Goal: Task Accomplishment & Management: Complete application form

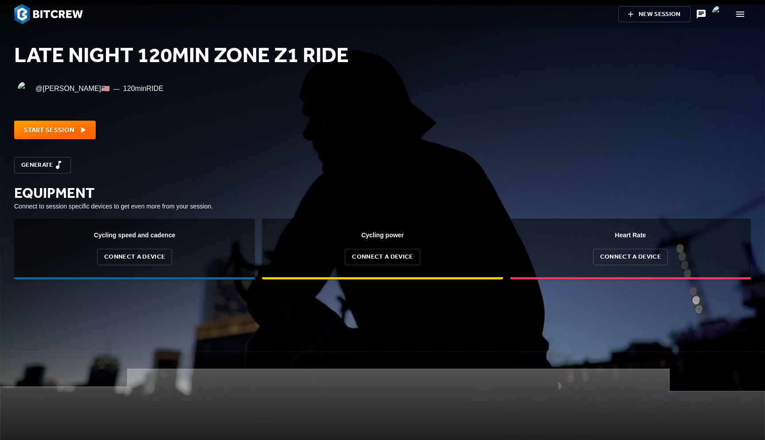
scroll to position [89, 765]
click at [39, 13] on img at bounding box center [48, 14] width 69 height 20
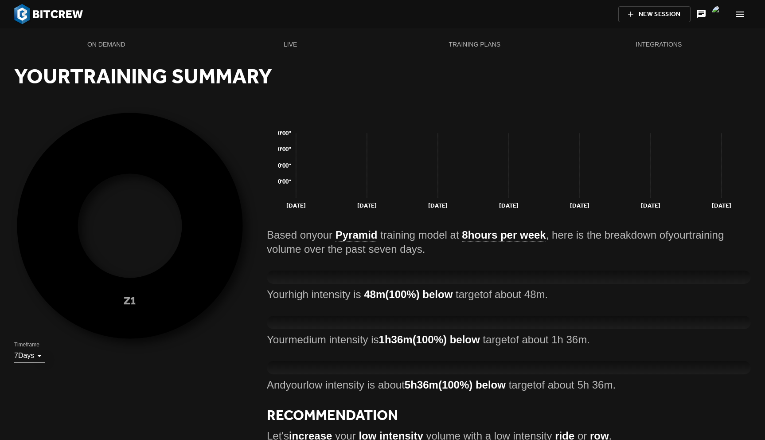
click at [650, 18] on span "New Session" at bounding box center [654, 14] width 43 height 11
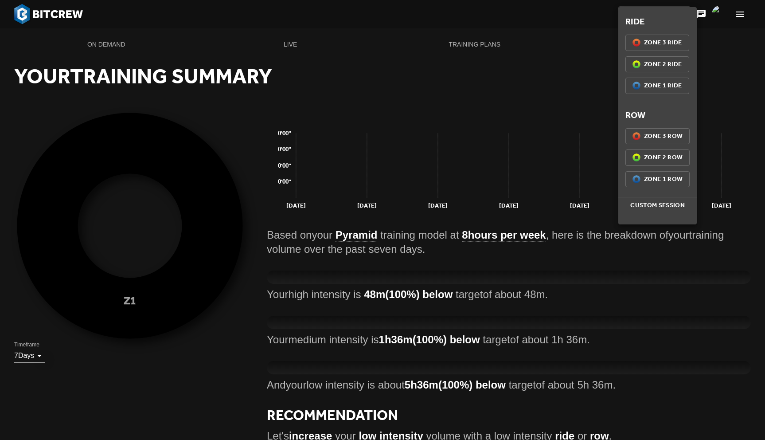
click at [535, 21] on div at bounding box center [382, 220] width 765 height 440
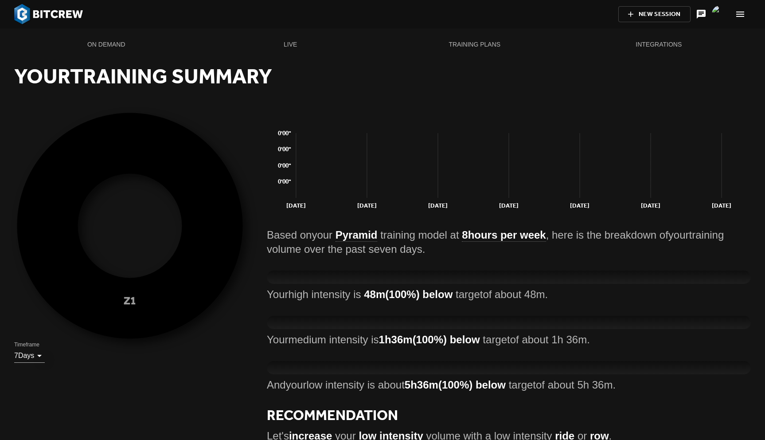
click at [738, 19] on icon "button" at bounding box center [740, 14] width 11 height 11
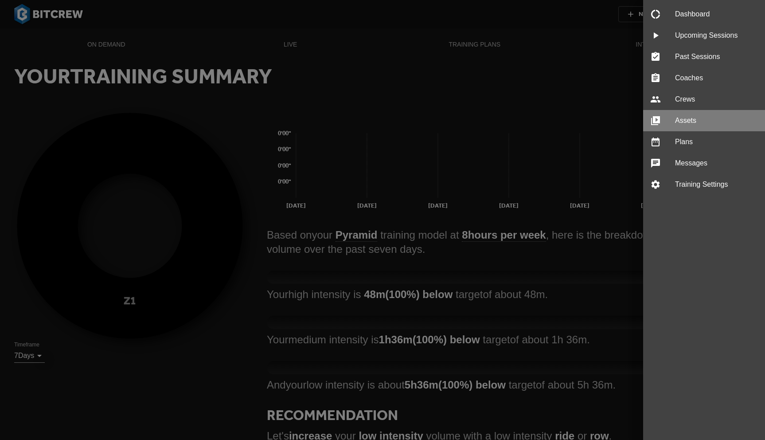
click at [685, 123] on span "Assets" at bounding box center [716, 120] width 83 height 11
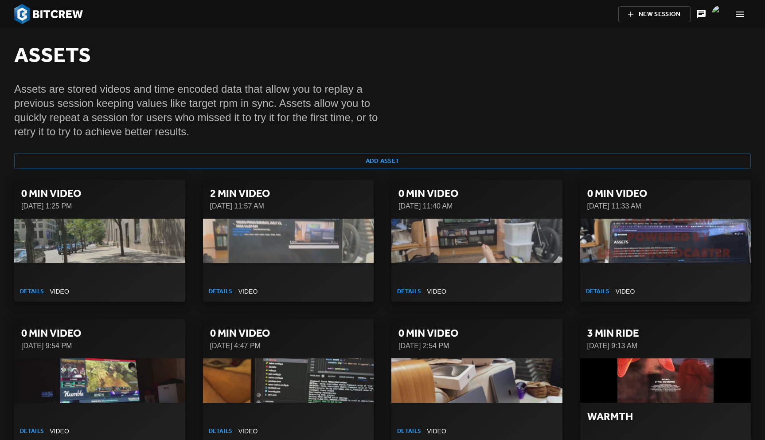
click at [659, 15] on span "New Session" at bounding box center [654, 14] width 43 height 11
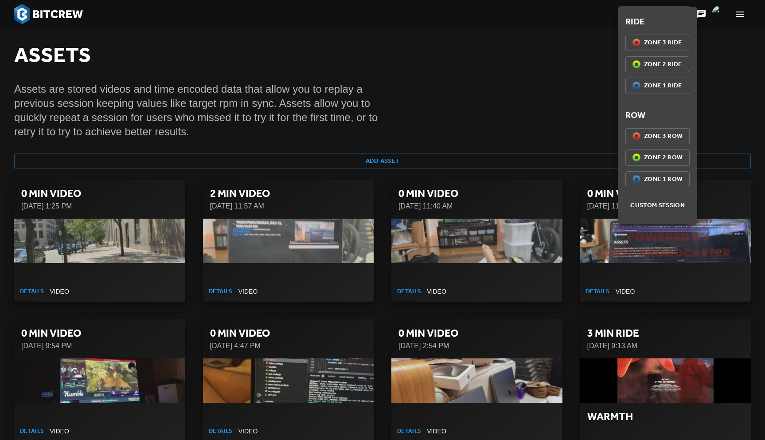
click at [658, 207] on span "Custom Session" at bounding box center [657, 205] width 71 height 11
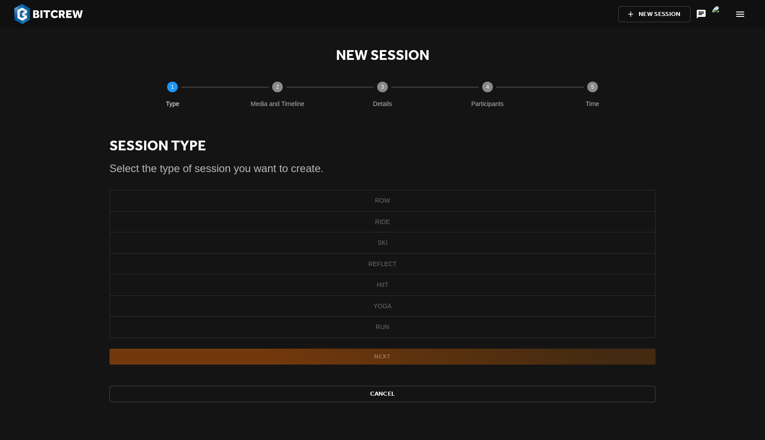
click at [47, 15] on img at bounding box center [48, 14] width 69 height 20
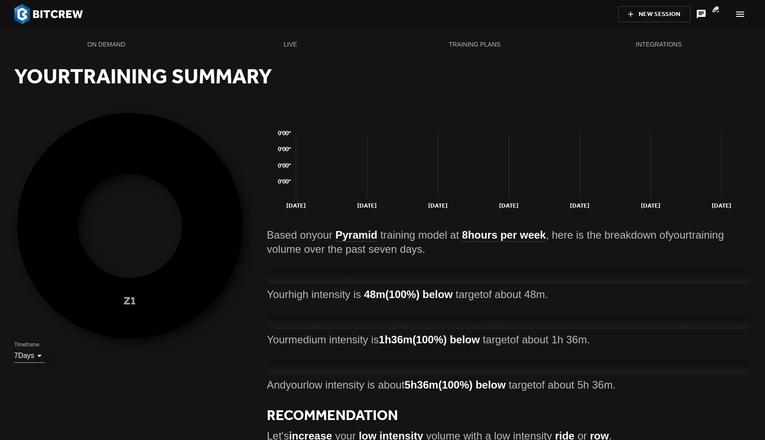
click at [646, 19] on span "New Session" at bounding box center [654, 14] width 43 height 11
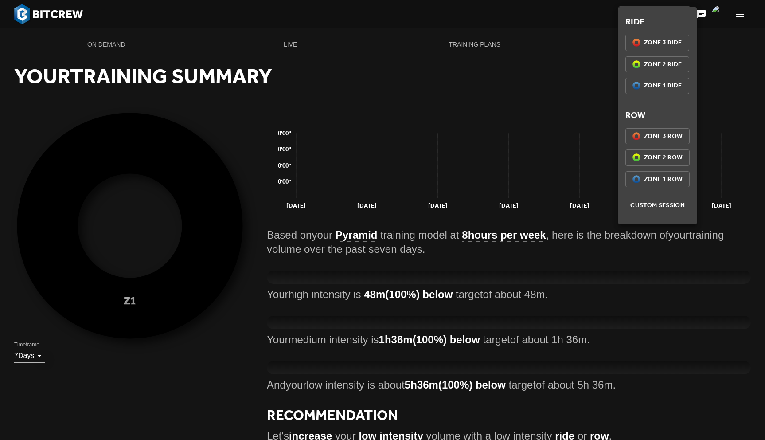
click at [657, 202] on span "Custom Session" at bounding box center [657, 205] width 71 height 11
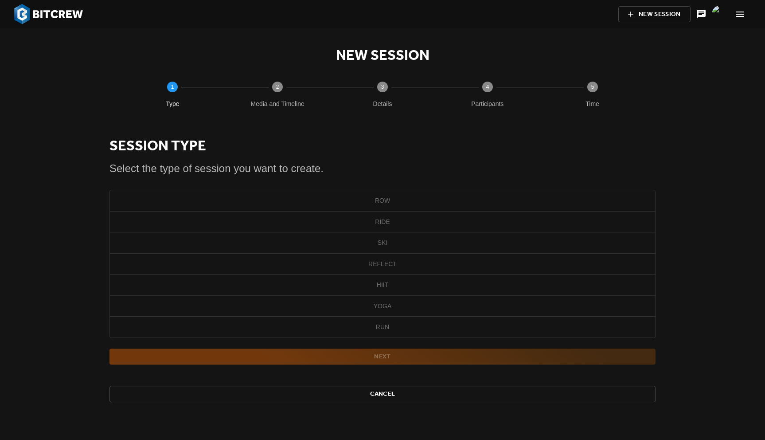
click at [454, 219] on span "Ride" at bounding box center [382, 221] width 535 height 11
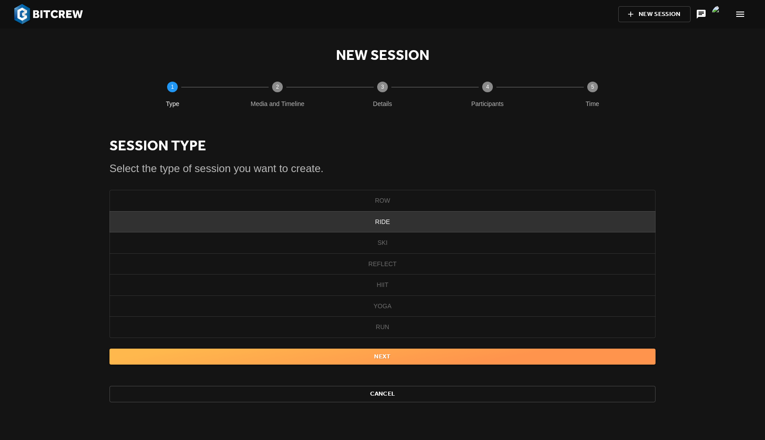
click at [401, 355] on span "Next" at bounding box center [383, 356] width 532 height 11
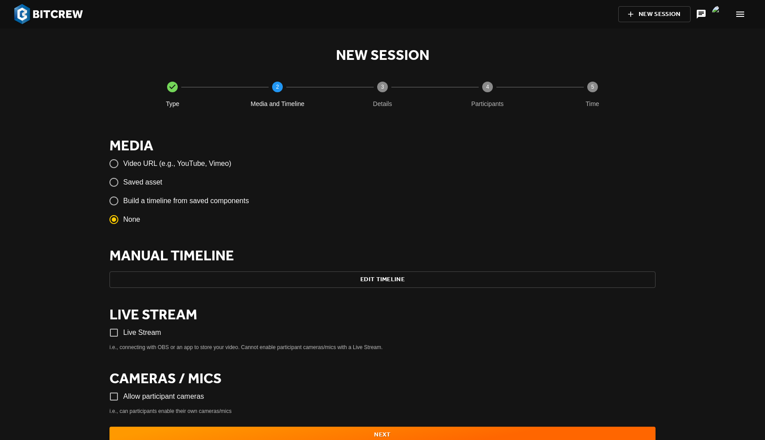
click at [154, 181] on span "Saved asset" at bounding box center [142, 182] width 39 height 11
click at [123, 181] on input "Saved asset" at bounding box center [114, 182] width 19 height 19
radio input "true"
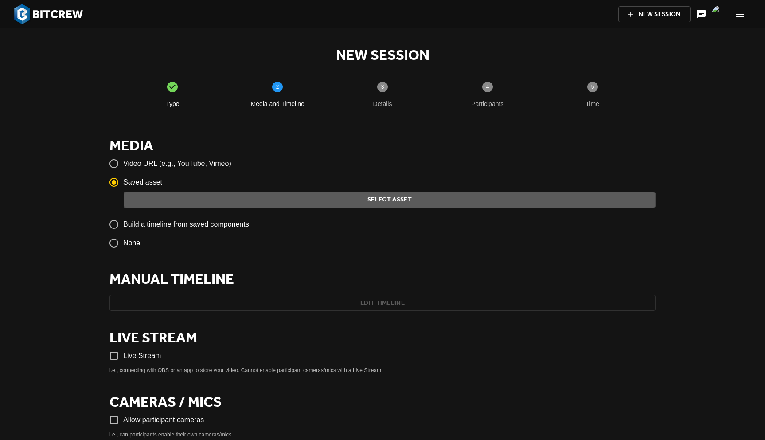
click at [278, 197] on span "Select Asset" at bounding box center [390, 199] width 518 height 11
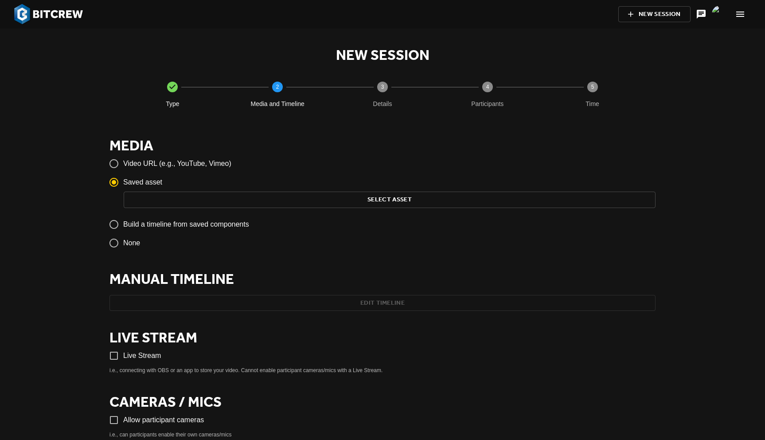
drag, startPoint x: 388, startPoint y: 200, endPoint x: 389, endPoint y: 262, distance: 62.0
click at [389, 262] on div "Media Video URL (e.g., YouTube, Vimeo) Saved asset Select Asset Build a timelin…" at bounding box center [382, 223] width 546 height 174
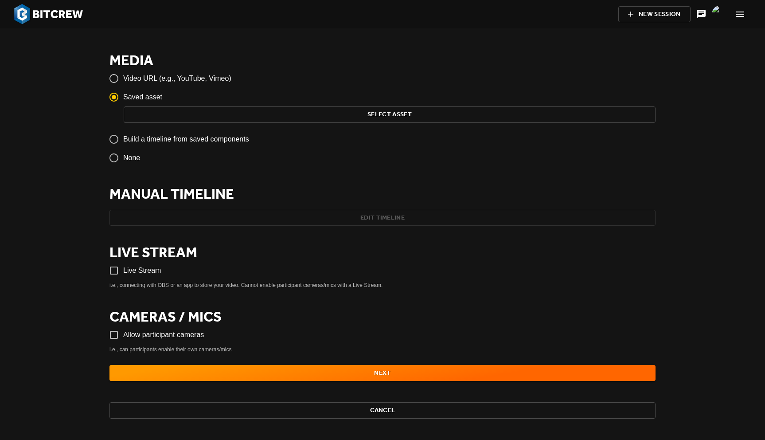
click at [196, 286] on p "i.e., connecting with OBS or an app to store your video. Cannot enable particip…" at bounding box center [382, 285] width 546 height 9
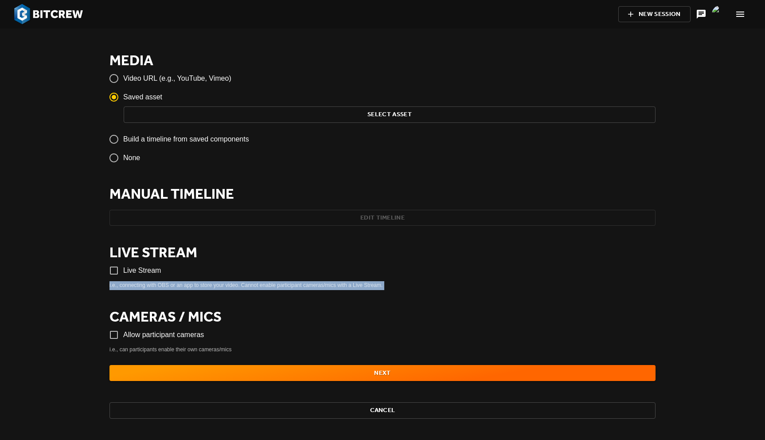
click at [196, 286] on p "i.e., connecting with OBS or an app to store your video. Cannot enable particip…" at bounding box center [382, 285] width 546 height 9
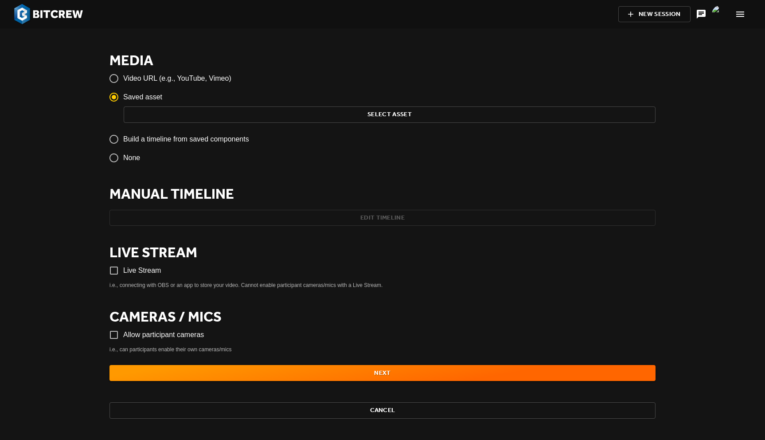
click at [210, 281] on p "i.e., connecting with OBS or an app to store your video. Cannot enable particip…" at bounding box center [382, 285] width 546 height 9
click at [143, 271] on span "Live Stream" at bounding box center [142, 270] width 38 height 11
click at [123, 271] on input "Live Stream" at bounding box center [114, 270] width 19 height 19
click at [143, 271] on span "Live Stream" at bounding box center [142, 270] width 38 height 11
click at [123, 271] on input "Live Stream" at bounding box center [114, 270] width 19 height 19
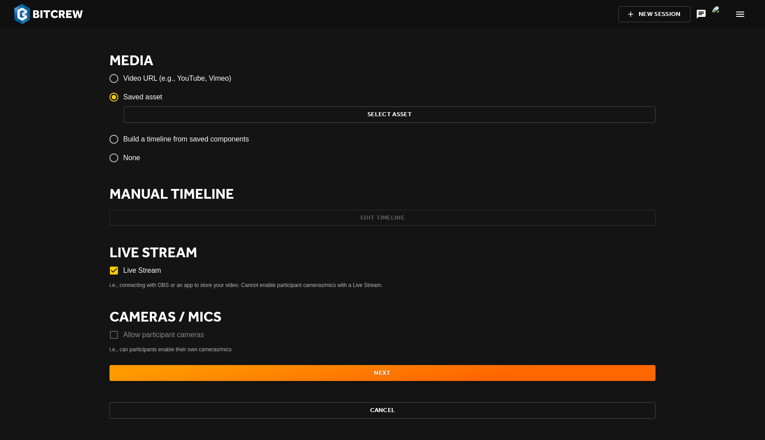
checkbox input "false"
click at [153, 334] on span "Allow participant cameras" at bounding box center [163, 334] width 81 height 11
click at [123, 334] on input "Allow participant cameras" at bounding box center [114, 334] width 19 height 19
click at [153, 334] on span "Allow participant cameras" at bounding box center [163, 334] width 81 height 11
click at [123, 334] on input "Allow participant cameras" at bounding box center [114, 334] width 19 height 19
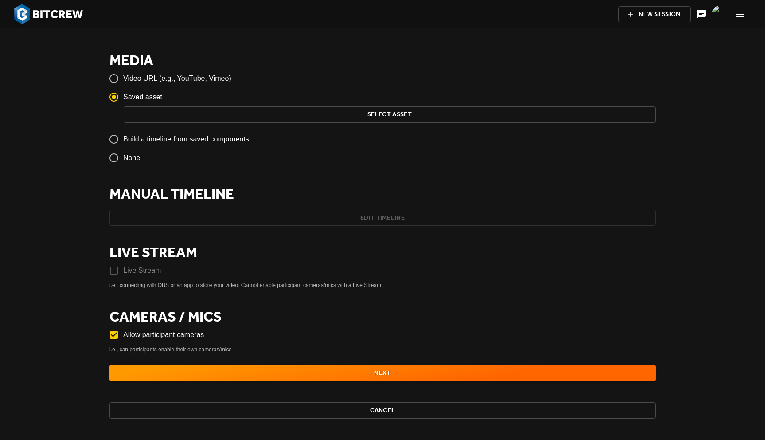
checkbox input "false"
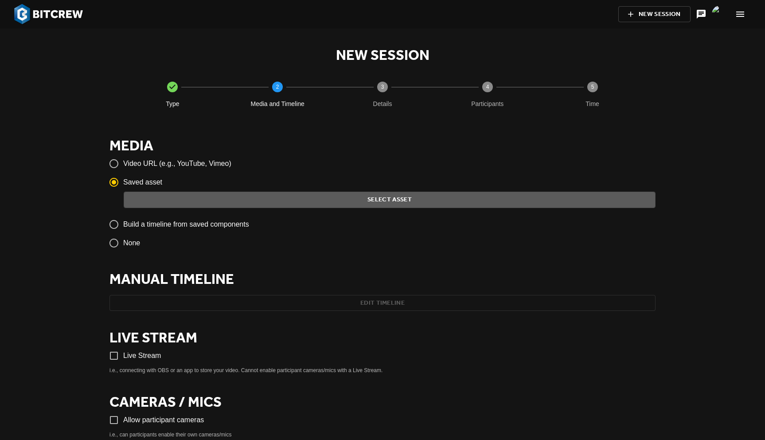
click at [398, 200] on span "Select Asset" at bounding box center [390, 199] width 518 height 11
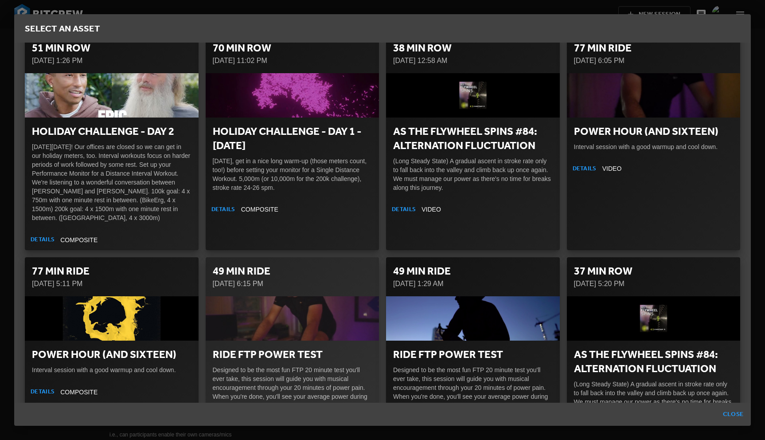
scroll to position [3873, 0]
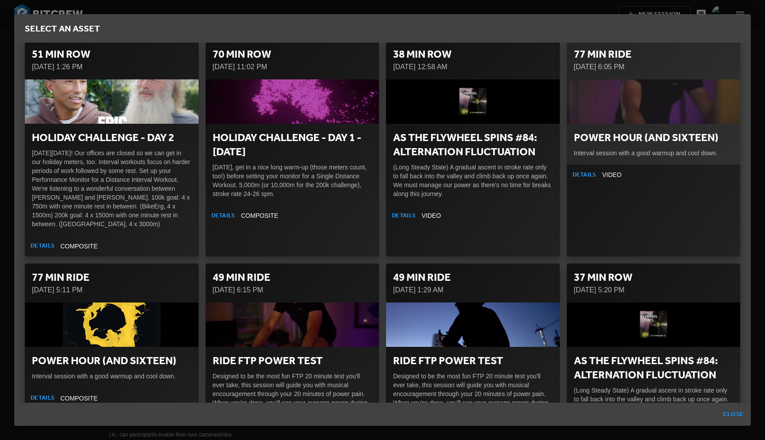
click at [649, 124] on div "button" at bounding box center [654, 101] width 174 height 44
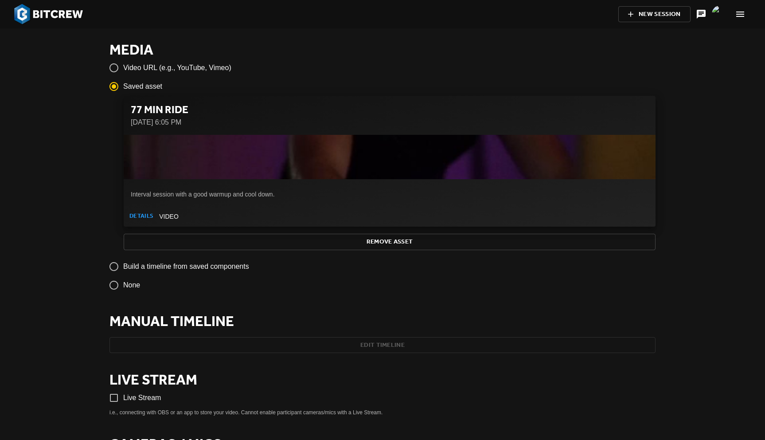
scroll to position [223, 0]
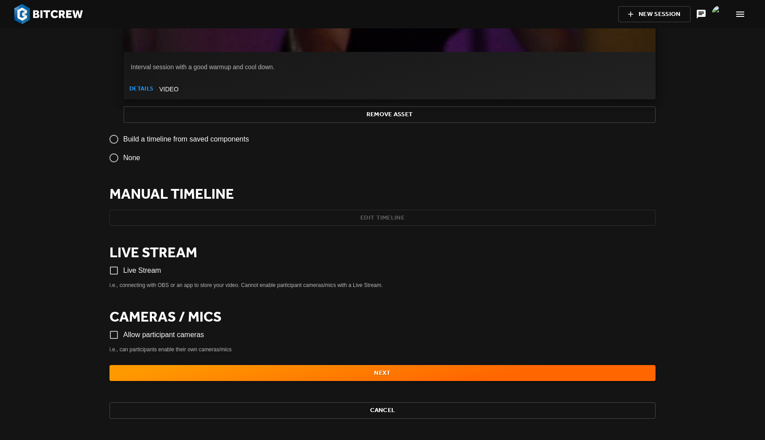
click at [342, 370] on span "Next" at bounding box center [383, 372] width 532 height 11
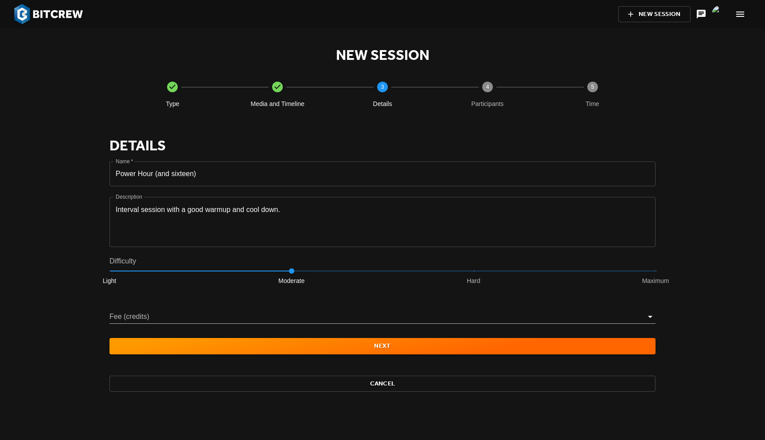
scroll to position [0, 0]
click at [93, 188] on main "New Session Type Media and Timeline 3 Details 4 Participants 5 Time Details Nam…" at bounding box center [382, 233] width 765 height 411
click at [78, 183] on main "New Session Type Media and Timeline 3 Details 4 Participants 5 Time Details Nam…" at bounding box center [382, 233] width 765 height 411
click at [97, 203] on main "New Session Type Media and Timeline 3 Details 4 Participants 5 Time Details Nam…" at bounding box center [382, 233] width 765 height 411
click at [148, 148] on h3 "Details" at bounding box center [382, 145] width 546 height 18
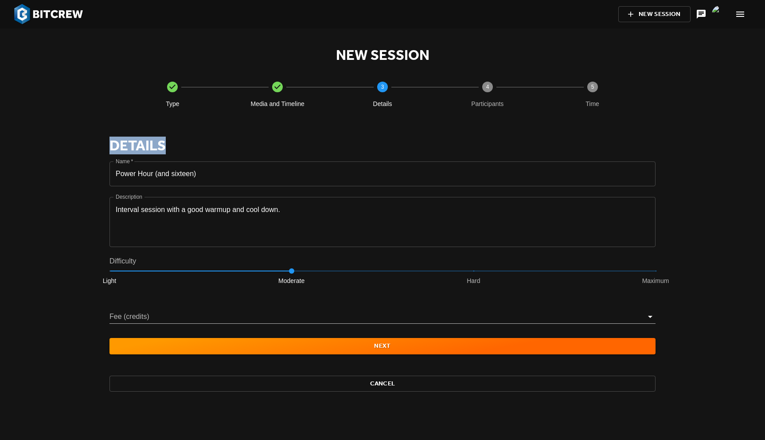
click at [148, 148] on h3 "Details" at bounding box center [382, 145] width 546 height 18
click at [129, 146] on h3 "Details" at bounding box center [382, 145] width 546 height 18
click at [475, 273] on span "Light Moderate Hard Maximum 2" at bounding box center [382, 271] width 546 height 12
click at [291, 273] on span "Light Moderate Hard Maximum 2" at bounding box center [382, 271] width 546 height 12
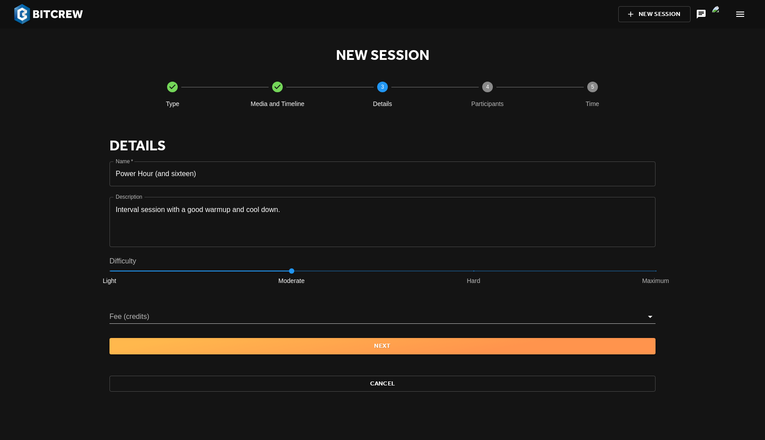
click at [354, 346] on span "Next" at bounding box center [383, 345] width 532 height 11
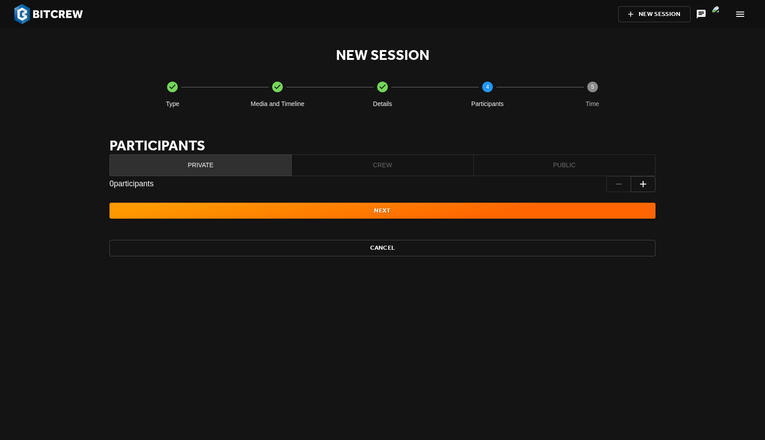
click at [423, 167] on span "Crew" at bounding box center [381, 165] width 171 height 11
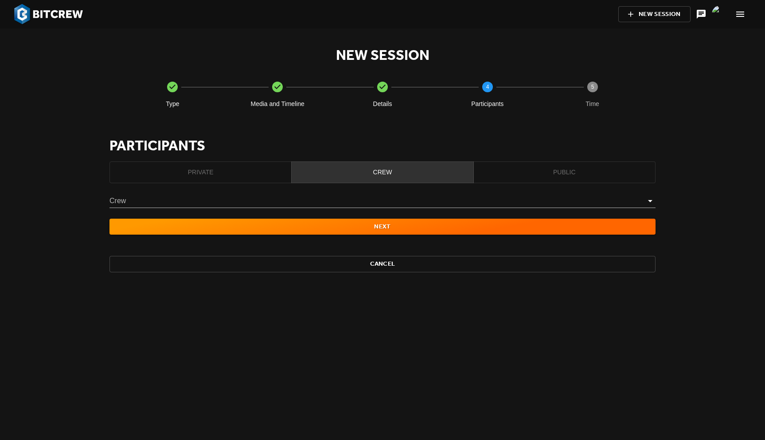
click at [417, 201] on body "New Session New Session Type Media and Timeline Details 4 Participants 5 Time P…" at bounding box center [382, 220] width 765 height 440
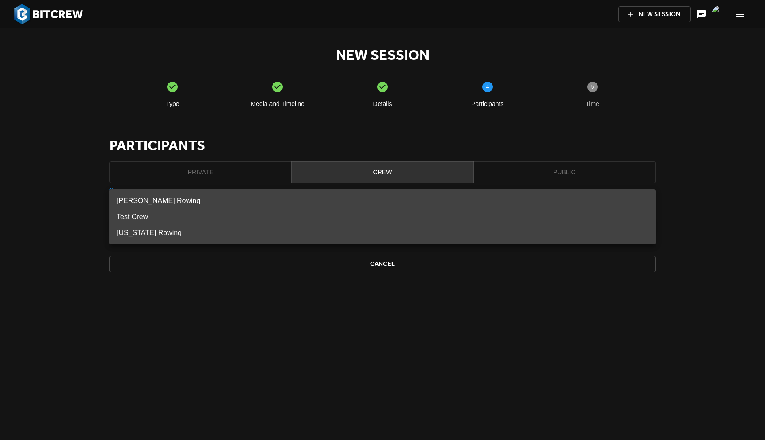
click at [65, 140] on div at bounding box center [382, 220] width 765 height 440
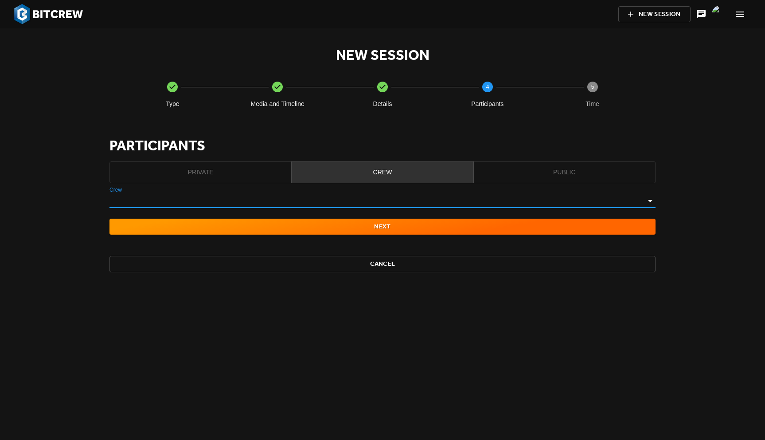
click at [211, 171] on span "Private" at bounding box center [200, 172] width 171 height 11
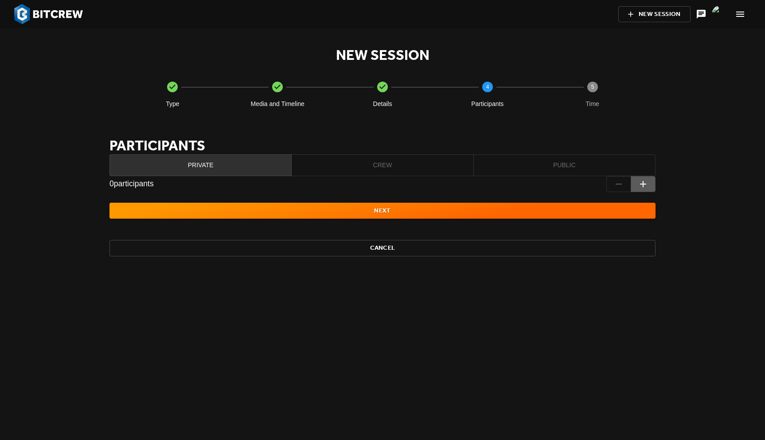
click at [646, 184] on icon "button" at bounding box center [643, 184] width 11 height 11
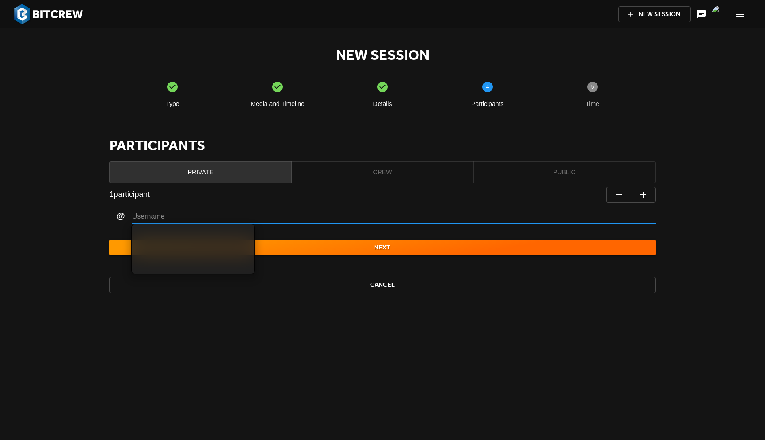
click at [556, 218] on input "text" at bounding box center [393, 217] width 523 height 14
click at [732, 241] on main "New Session Type Media and Timeline Details 4 Participants 5 Time Participants …" at bounding box center [382, 233] width 765 height 411
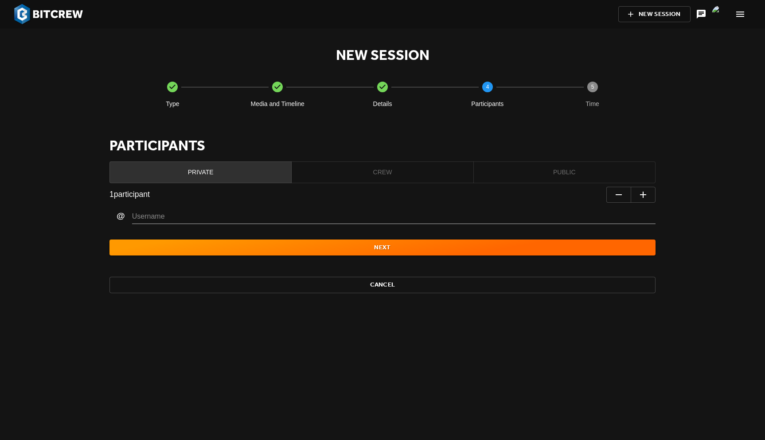
click at [619, 195] on icon "button" at bounding box center [618, 194] width 11 height 11
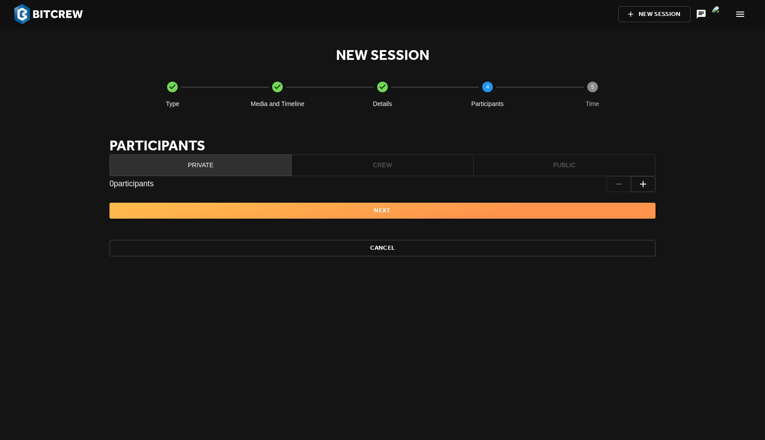
click at [420, 212] on span "Next" at bounding box center [383, 210] width 532 height 11
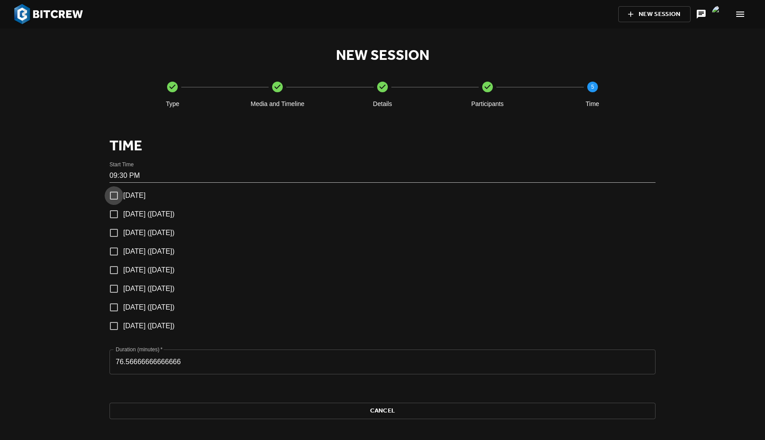
click at [113, 197] on input "[DATE]" at bounding box center [114, 195] width 19 height 19
checkbox input "true"
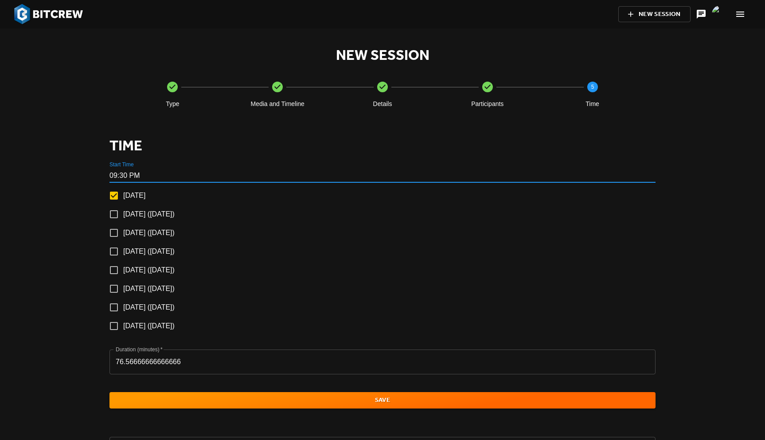
click at [133, 176] on input "09:30 PM" at bounding box center [382, 175] width 546 height 14
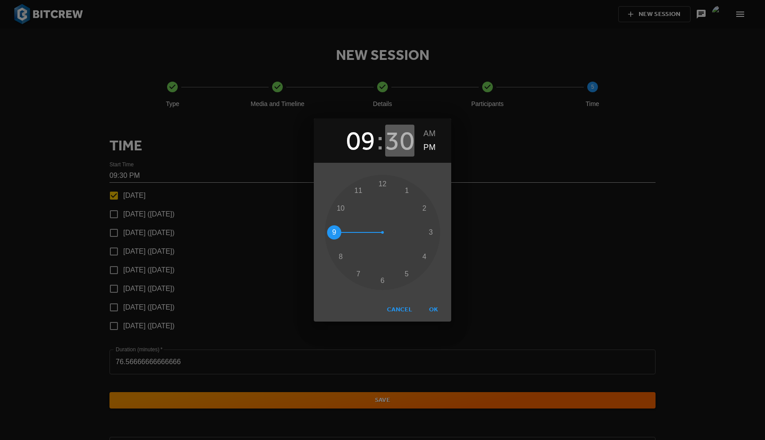
click at [401, 141] on h2 "30" at bounding box center [400, 141] width 30 height 32
click at [344, 258] on div at bounding box center [382, 232] width 115 height 115
click at [432, 311] on span "OK" at bounding box center [433, 309] width 21 height 11
type input "09:39 PM"
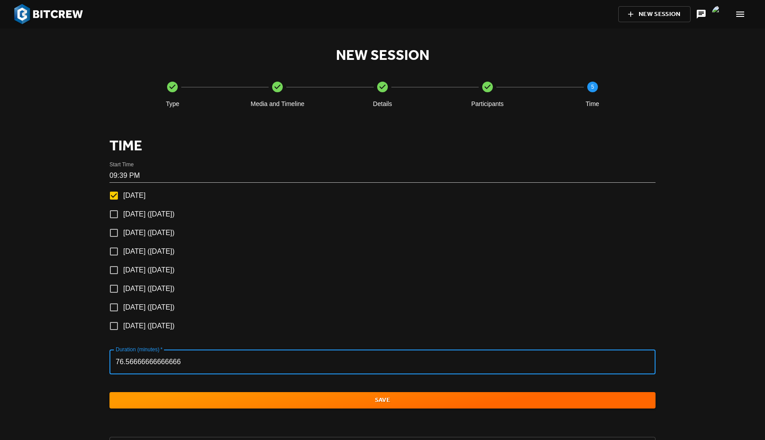
drag, startPoint x: 124, startPoint y: 364, endPoint x: 167, endPoint y: 411, distance: 64.6
click at [167, 411] on div "Time Start Time 09:39 PM [DATE] [DATE] ([DATE]) [DATE] ([DATE]) [DATE] ([DATE])…" at bounding box center [382, 275] width 546 height 279
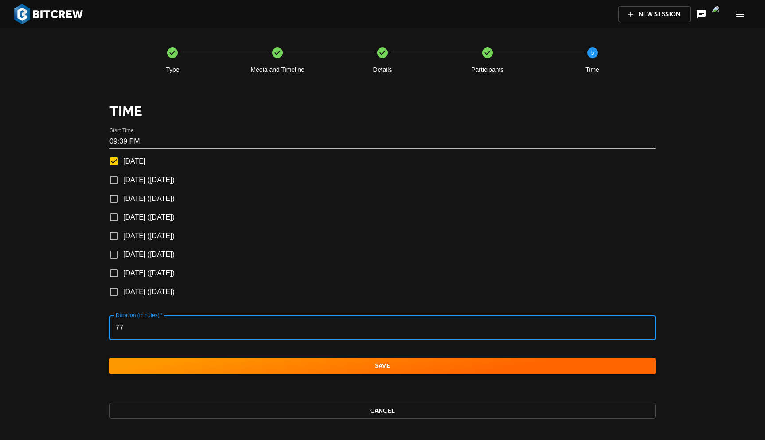
type input "77"
click at [201, 363] on span "Save" at bounding box center [383, 365] width 532 height 11
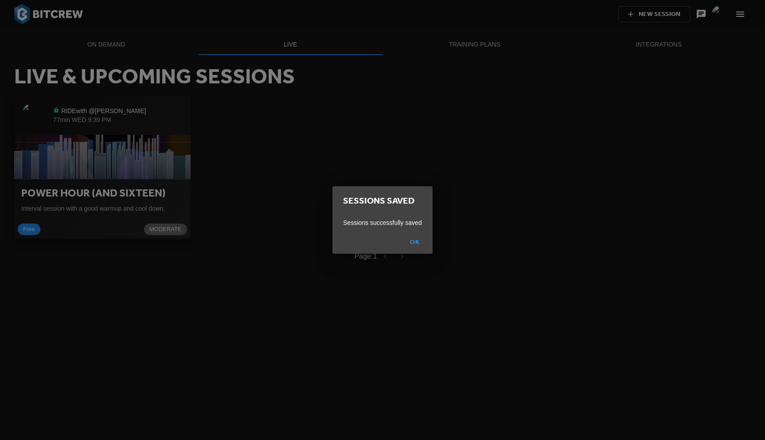
scroll to position [44, 176]
click at [412, 241] on span "Ok" at bounding box center [414, 242] width 21 height 11
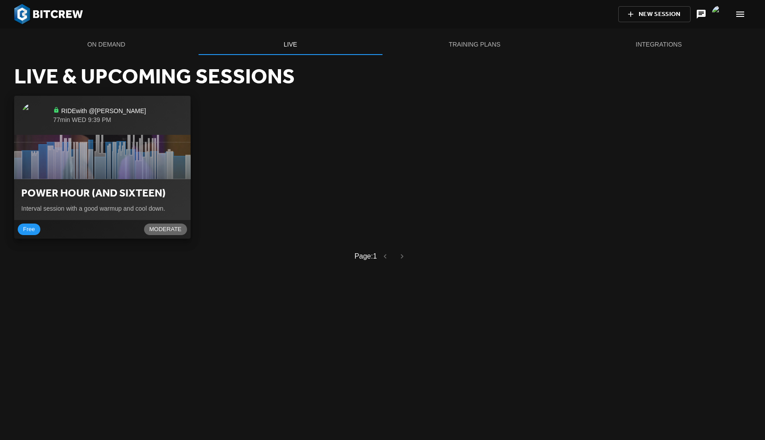
click at [135, 150] on icon "button" at bounding box center [102, 157] width 176 height 44
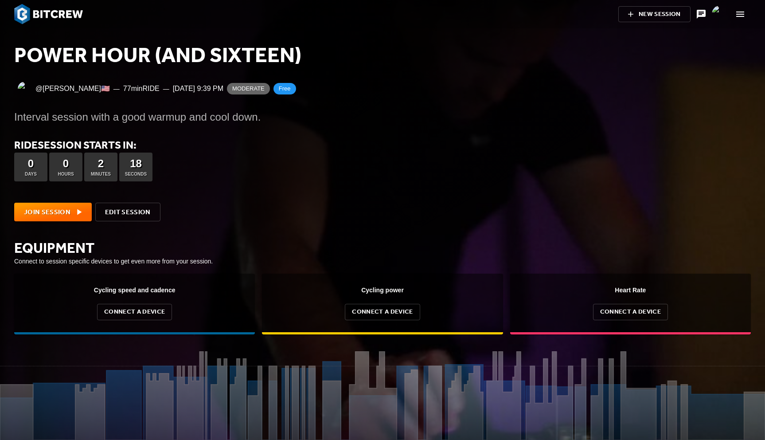
scroll to position [89, 765]
click at [47, 210] on span "Join Session" at bounding box center [53, 212] width 58 height 12
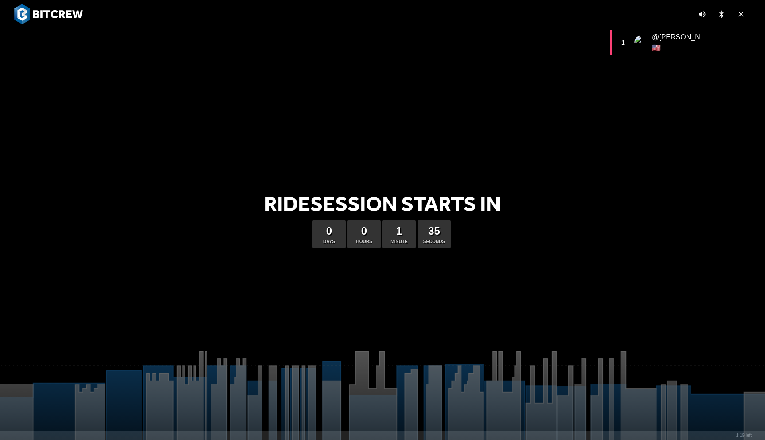
scroll to position [356, 155]
drag, startPoint x: 320, startPoint y: 197, endPoint x: 368, endPoint y: 295, distance: 109.2
click at [368, 294] on div at bounding box center [383, 197] width 588 height 307
click at [368, 295] on div at bounding box center [383, 197] width 588 height 307
click at [741, 16] on icon "button" at bounding box center [740, 14] width 9 height 9
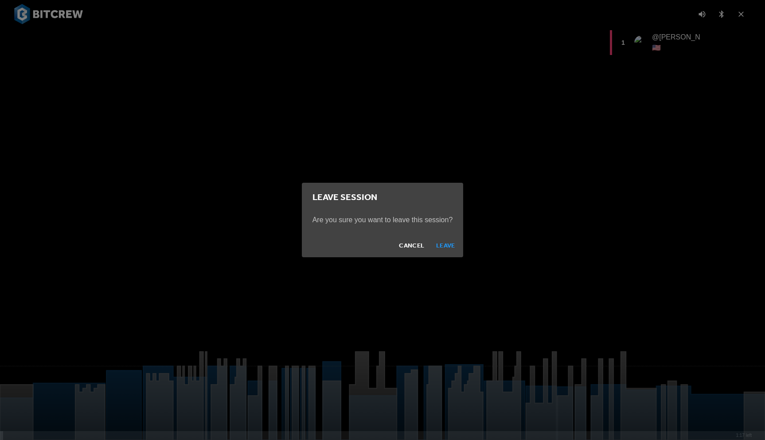
click at [447, 242] on span "Leave" at bounding box center [445, 245] width 21 height 11
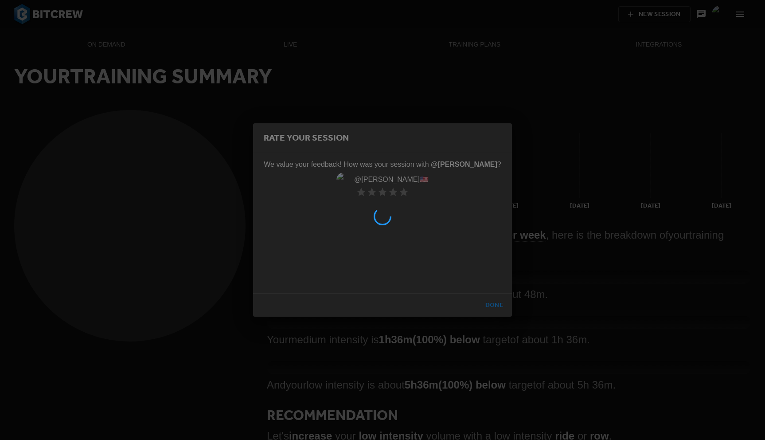
scroll to position [13, 484]
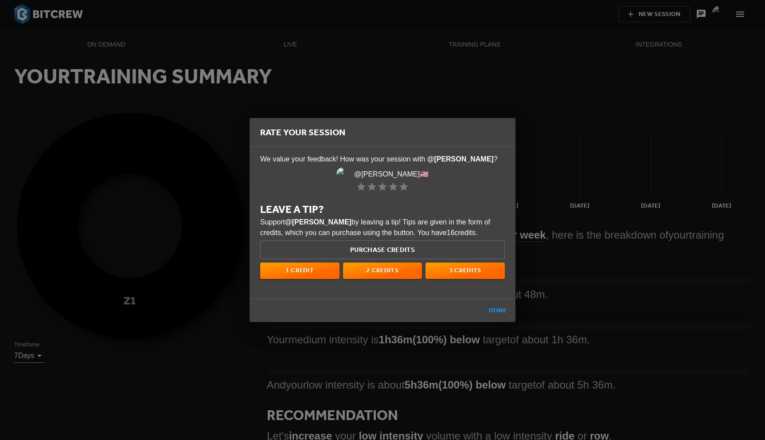
click at [501, 313] on span "Done" at bounding box center [497, 310] width 21 height 11
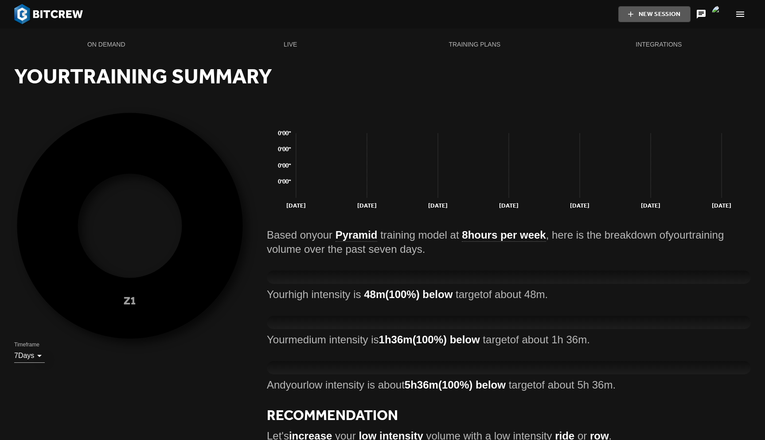
click at [652, 15] on span "New Session" at bounding box center [654, 14] width 43 height 11
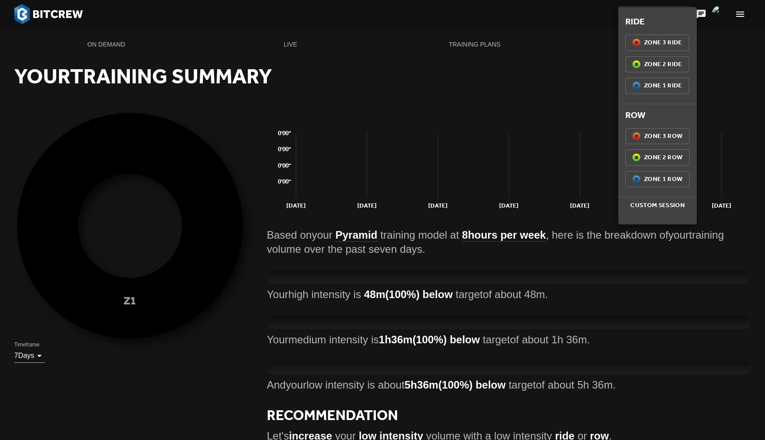
click at [650, 209] on span "Custom Session" at bounding box center [657, 205] width 71 height 11
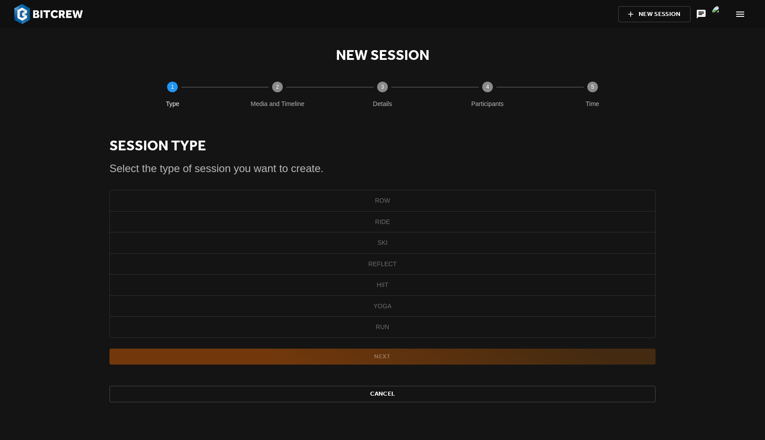
click at [350, 223] on span "Ride" at bounding box center [382, 221] width 535 height 11
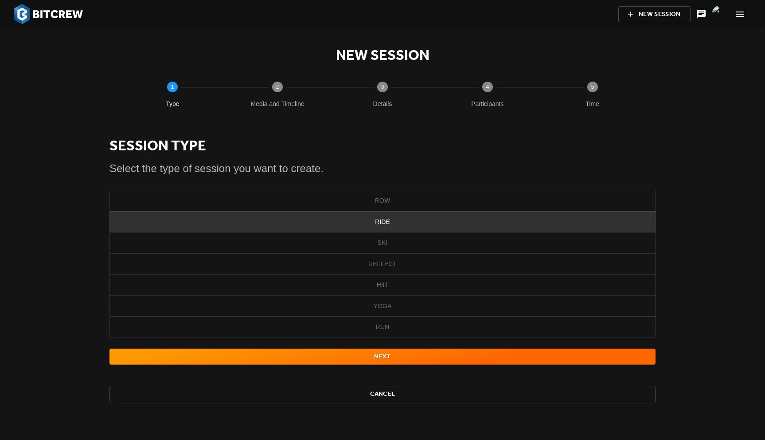
click at [402, 358] on span "Next" at bounding box center [383, 356] width 532 height 11
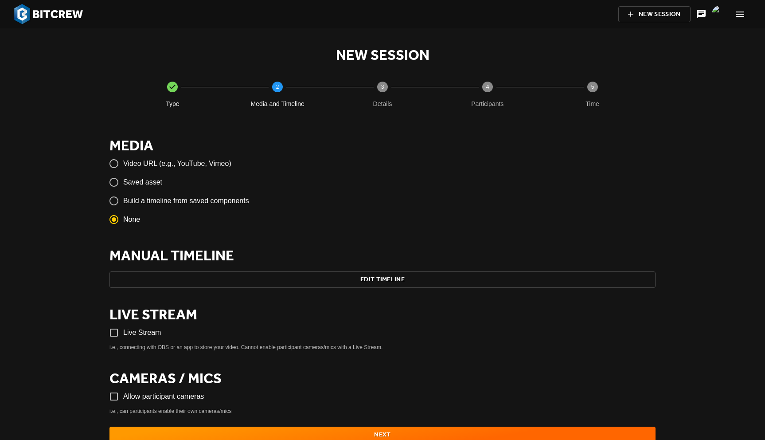
click at [137, 180] on span "Saved asset" at bounding box center [142, 182] width 39 height 11
click at [123, 180] on input "Saved asset" at bounding box center [114, 182] width 19 height 19
radio input "true"
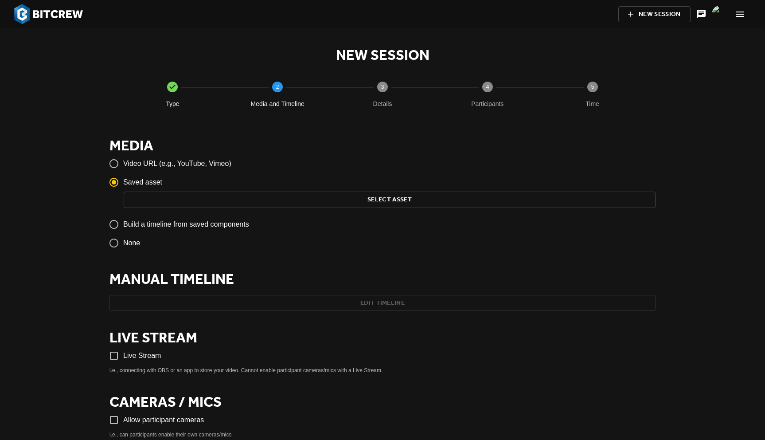
click at [254, 197] on span "Select Asset" at bounding box center [390, 199] width 518 height 11
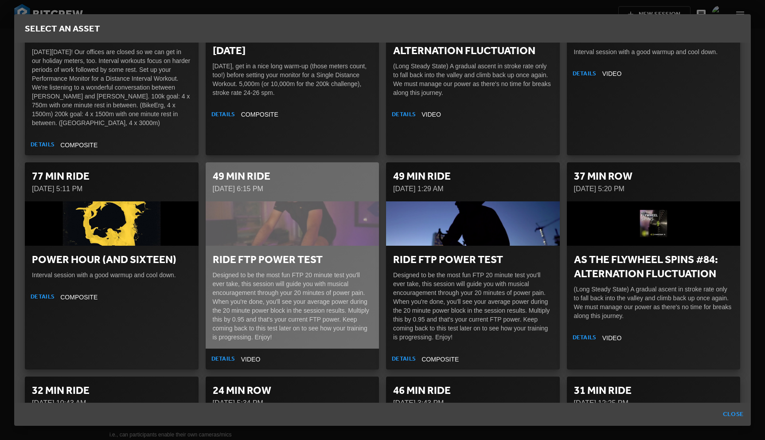
click at [280, 230] on div "button" at bounding box center [293, 223] width 174 height 44
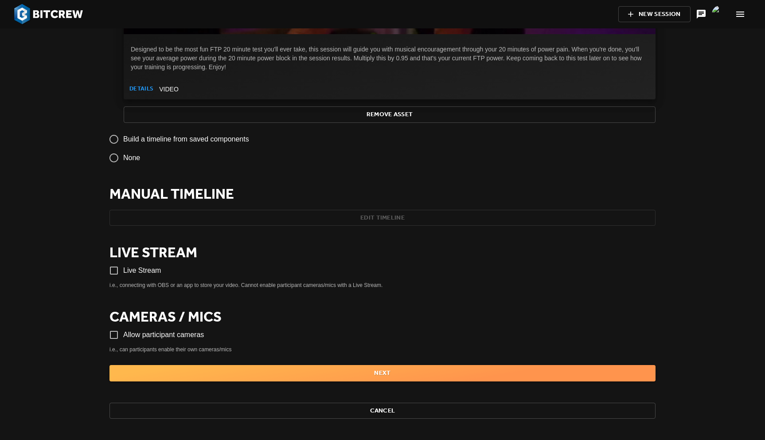
click at [335, 375] on span "Next" at bounding box center [383, 372] width 532 height 11
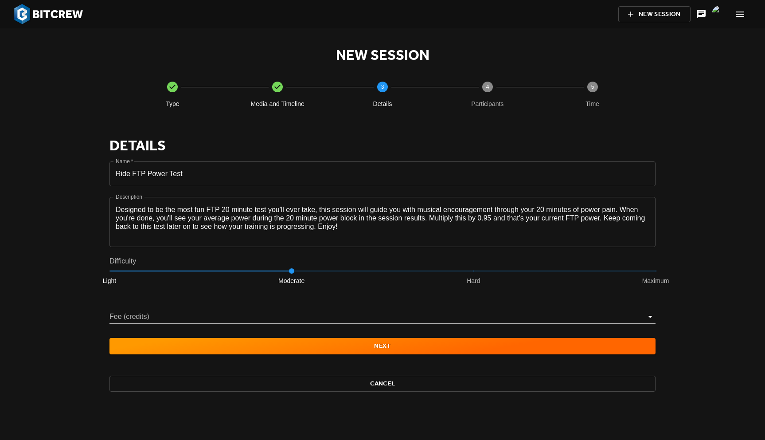
click at [317, 347] on span "Next" at bounding box center [383, 345] width 532 height 11
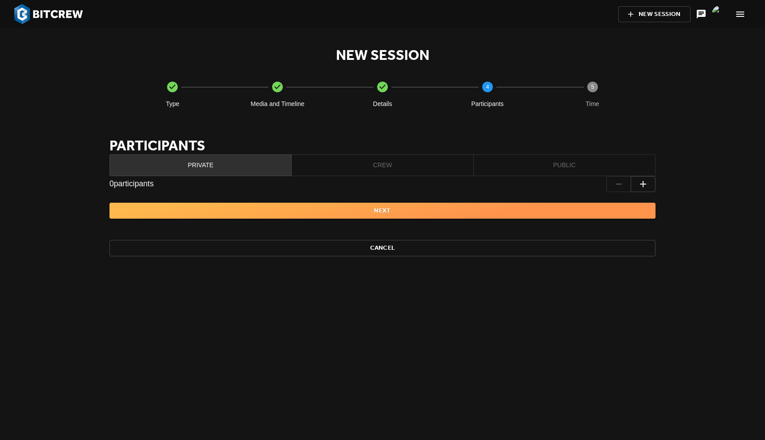
click at [257, 213] on span "Next" at bounding box center [383, 210] width 532 height 11
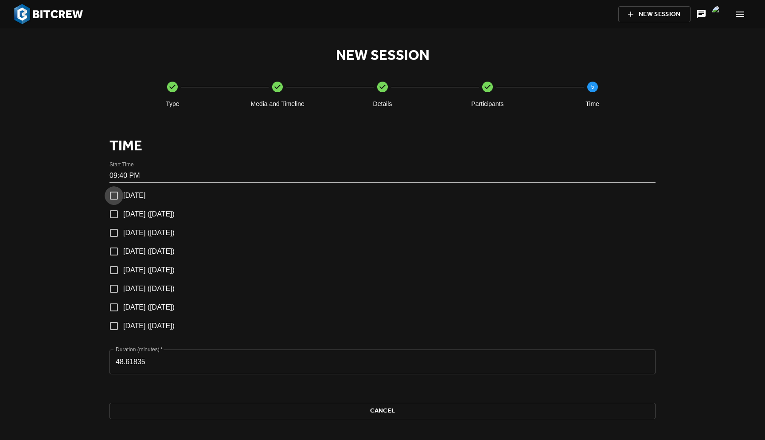
click at [114, 194] on input "[DATE]" at bounding box center [114, 195] width 19 height 19
checkbox input "true"
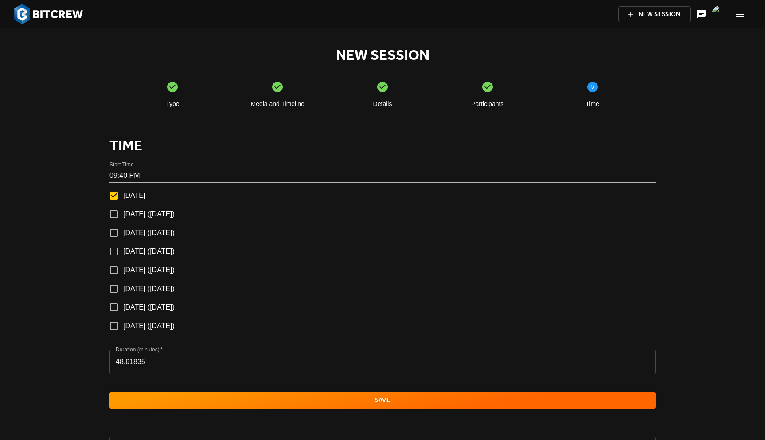
click at [121, 177] on input "09:40 PM" at bounding box center [382, 175] width 546 height 14
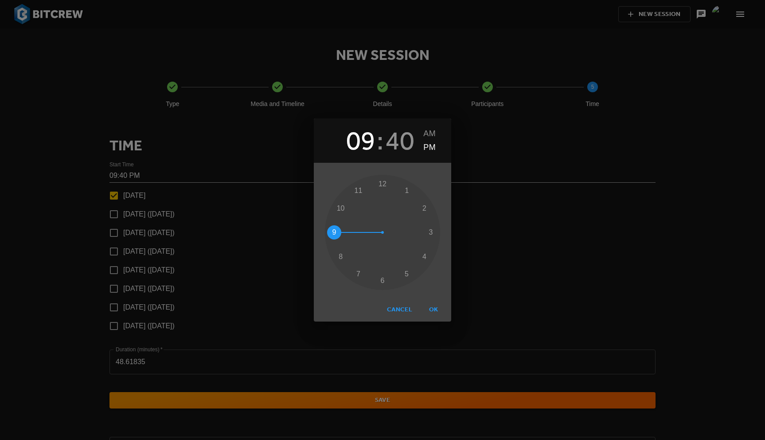
click at [403, 140] on h2 "40" at bounding box center [400, 141] width 30 height 32
drag, startPoint x: 339, startPoint y: 253, endPoint x: 334, endPoint y: 244, distance: 10.1
click at [334, 244] on div at bounding box center [382, 232] width 115 height 115
click at [435, 309] on span "OK" at bounding box center [433, 309] width 21 height 11
type input "09:43 PM"
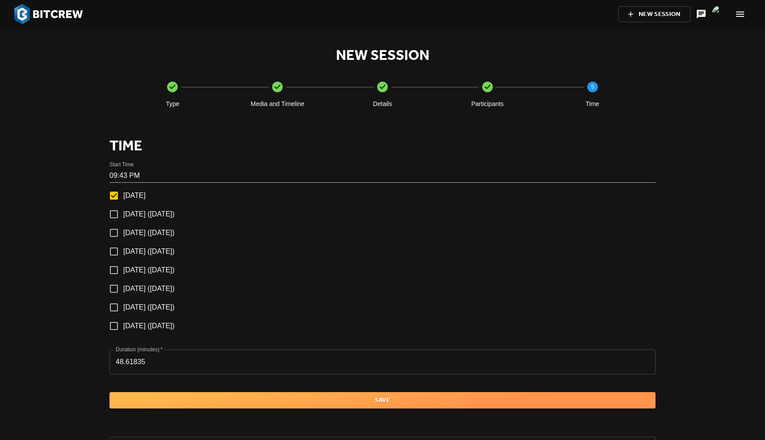
click at [407, 396] on span "Save" at bounding box center [383, 399] width 532 height 11
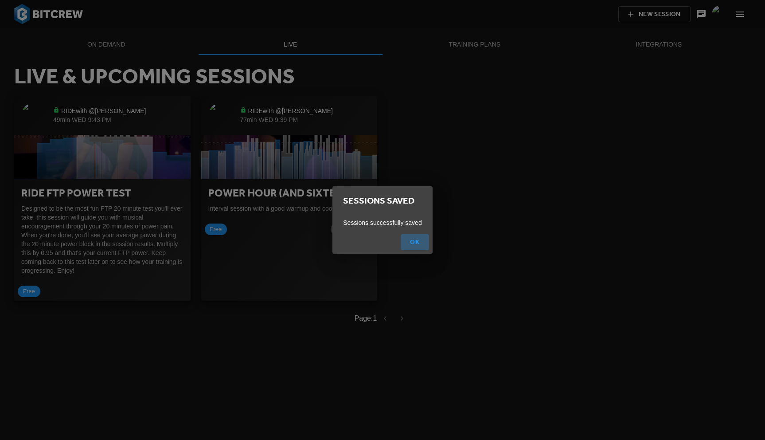
click at [416, 240] on span "Ok" at bounding box center [414, 242] width 21 height 11
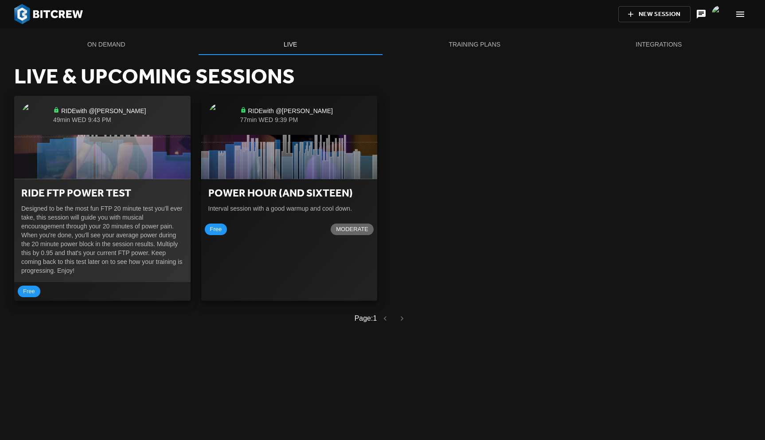
click at [90, 149] on icon "button" at bounding box center [102, 157] width 176 height 44
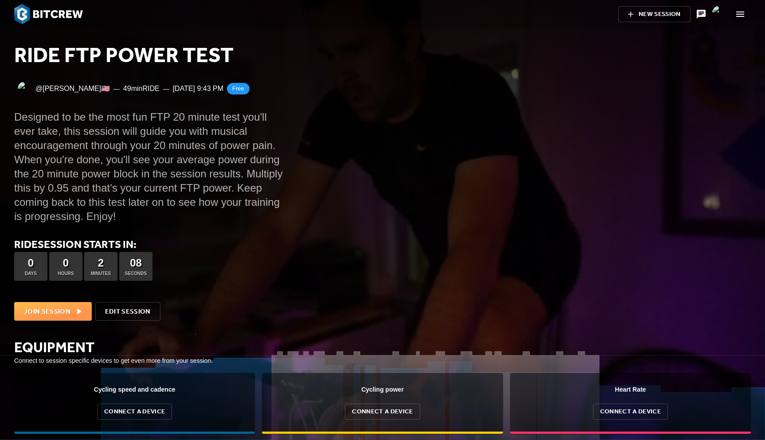
click at [50, 309] on span "Join Session" at bounding box center [53, 311] width 58 height 12
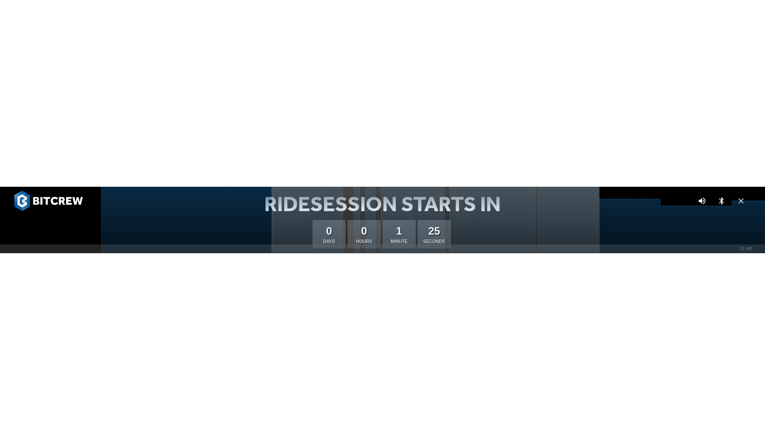
scroll to position [356, 155]
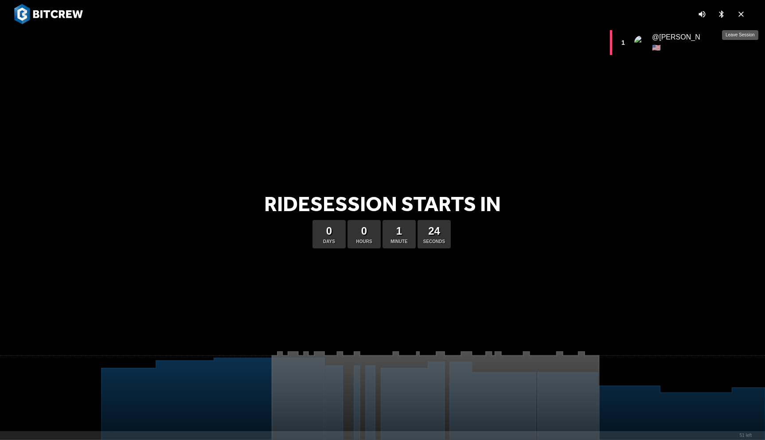
click at [741, 15] on icon "button" at bounding box center [740, 14] width 5 height 5
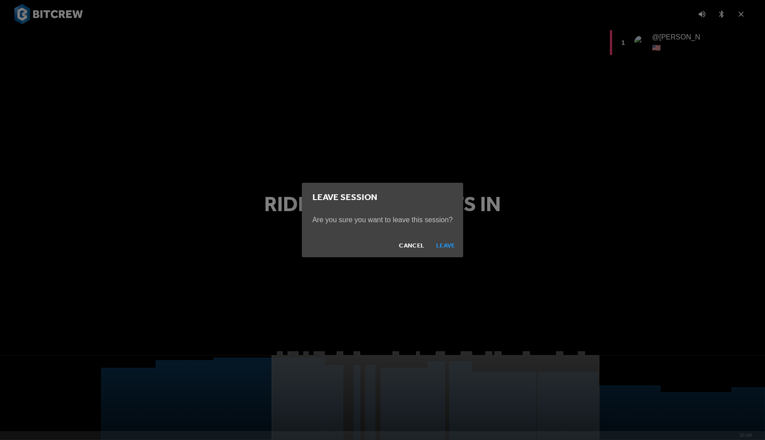
click at [448, 245] on span "Leave" at bounding box center [445, 245] width 21 height 11
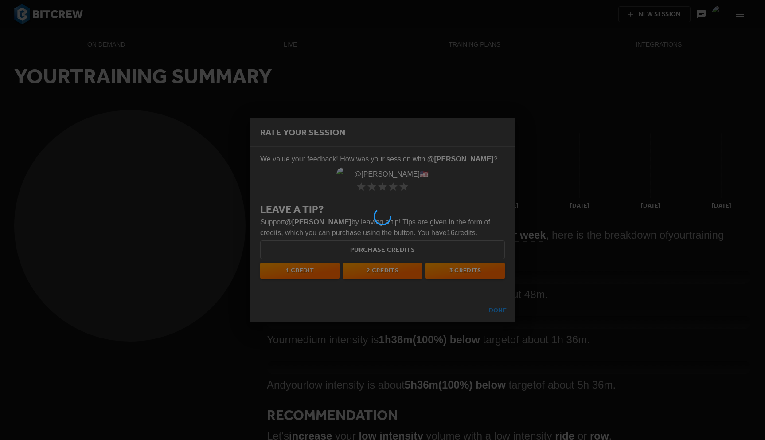
scroll to position [13, 484]
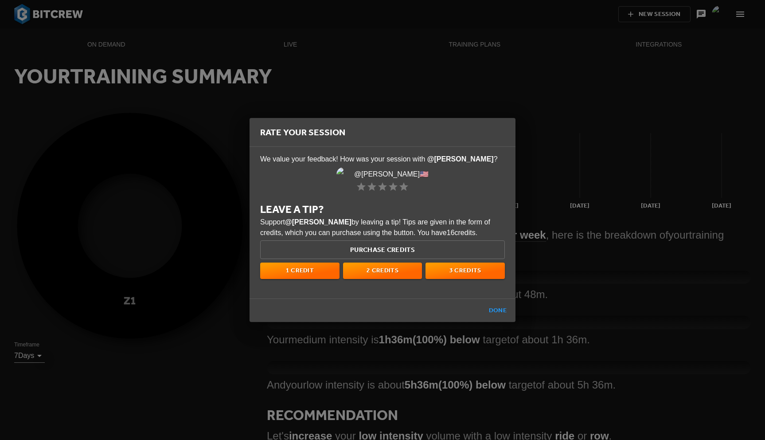
click at [500, 310] on span "Done" at bounding box center [497, 310] width 21 height 11
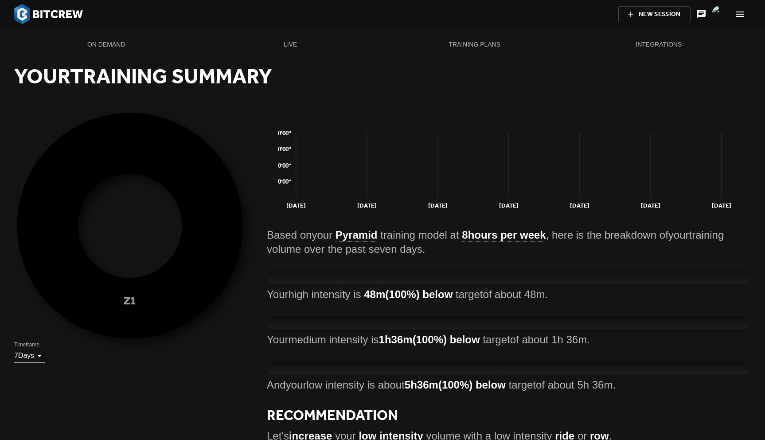
click at [742, 18] on icon "button" at bounding box center [740, 14] width 11 height 11
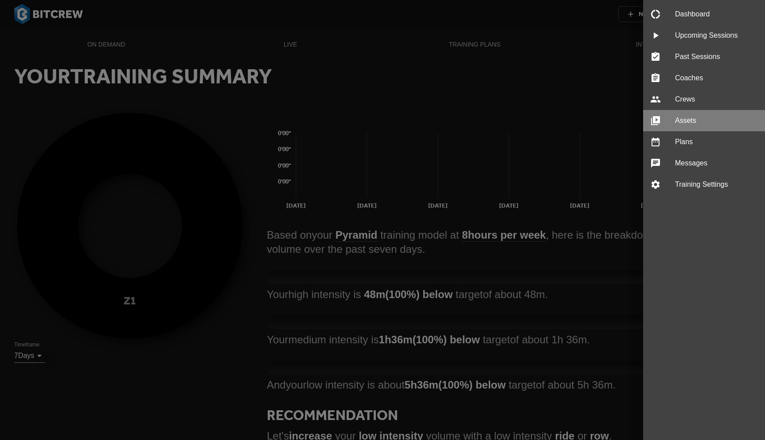
click at [688, 119] on span "Assets" at bounding box center [716, 120] width 83 height 11
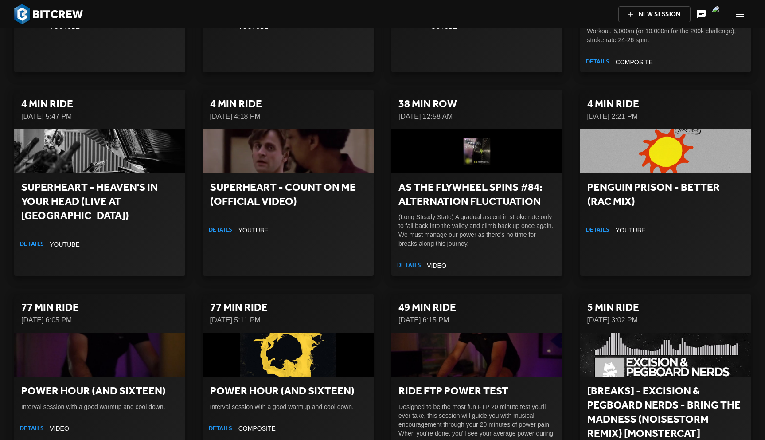
scroll to position [13185, 0]
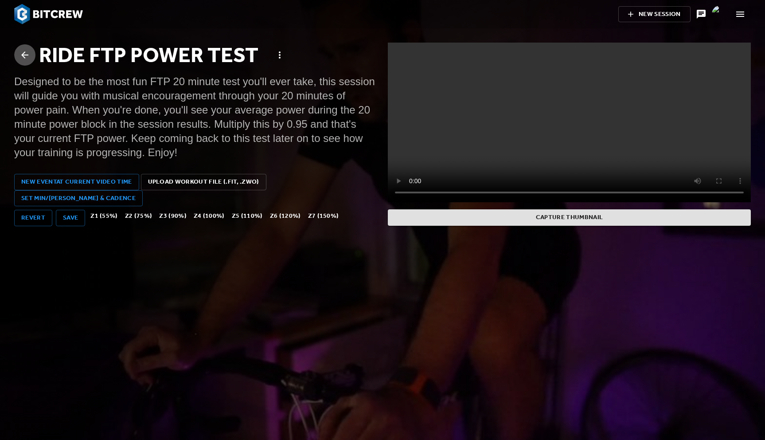
click at [28, 55] on icon at bounding box center [24, 55] width 11 height 11
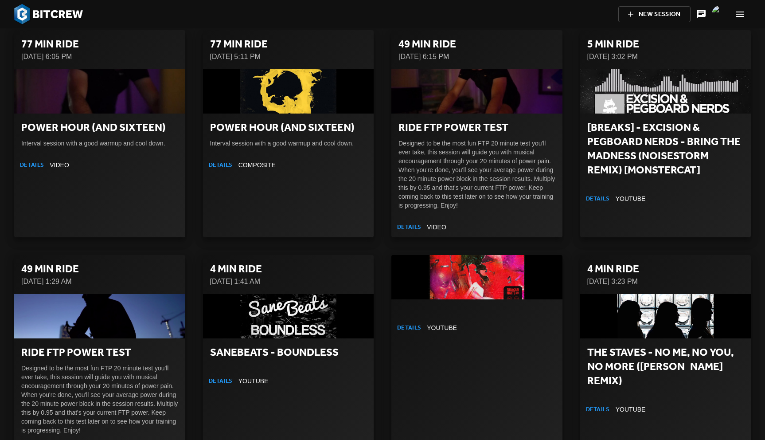
scroll to position [13430, 0]
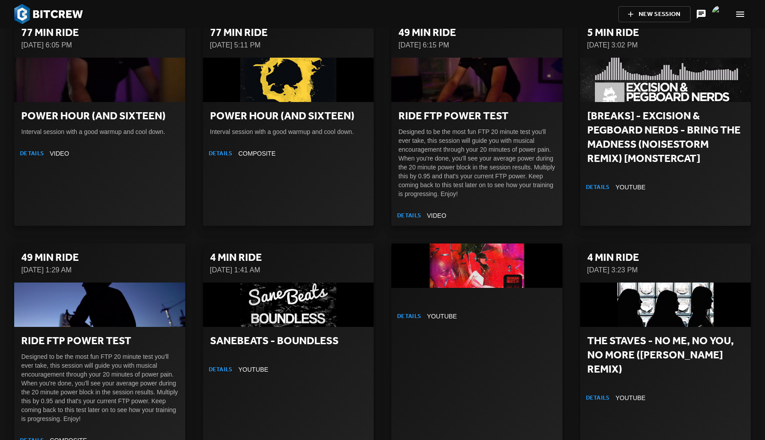
click at [35, 435] on span "Details" at bounding box center [32, 440] width 24 height 10
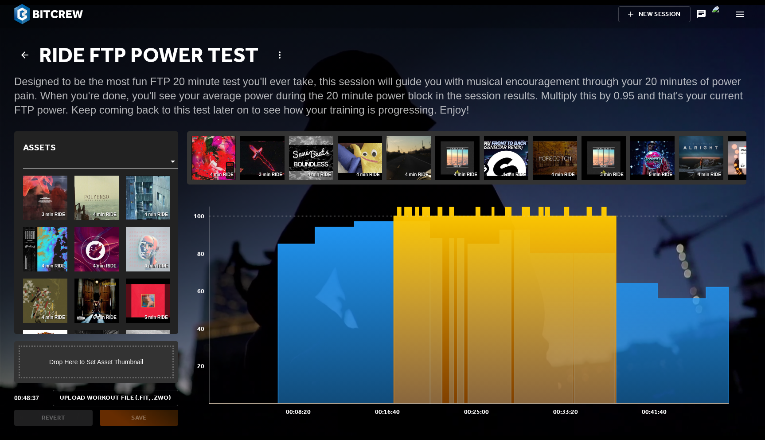
scroll to position [241, 564]
click at [212, 156] on img at bounding box center [213, 158] width 44 height 44
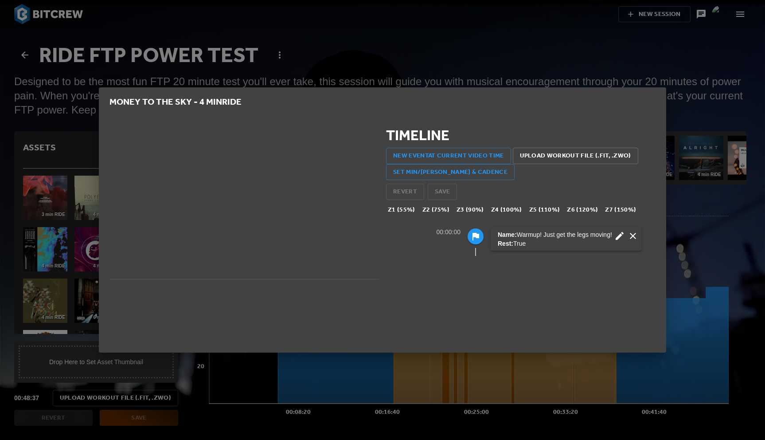
scroll to position [44, 269]
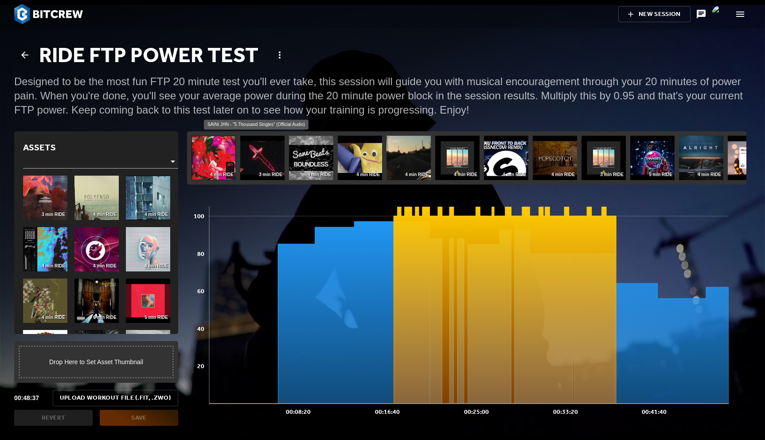
click at [267, 162] on img at bounding box center [262, 158] width 44 height 44
click at [24, 54] on icon at bounding box center [24, 55] width 11 height 11
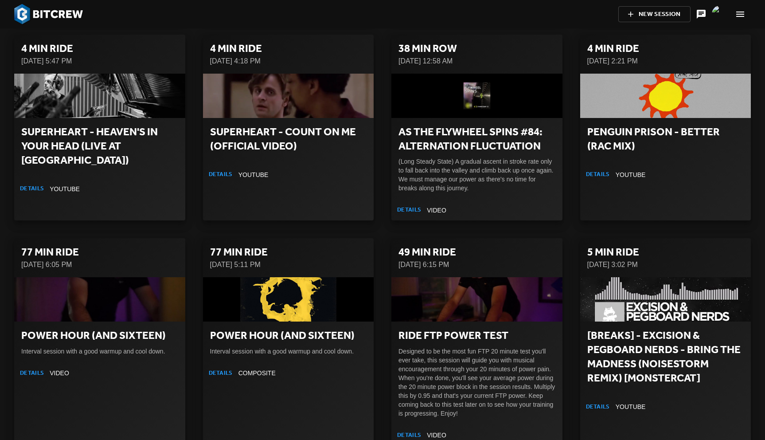
scroll to position [13243, 0]
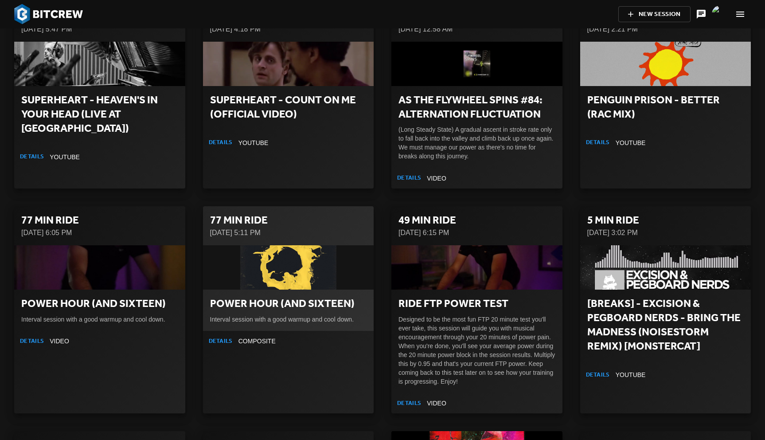
click at [261, 296] on h2 "Power Hour (and sixteen)" at bounding box center [288, 303] width 157 height 14
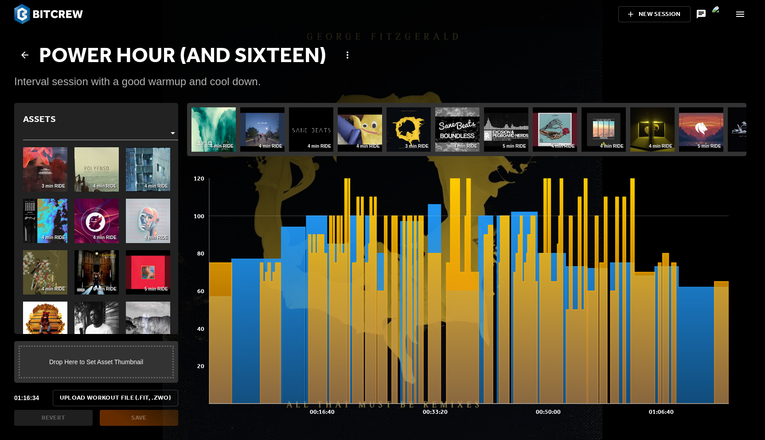
scroll to position [269, 564]
click at [210, 133] on img at bounding box center [213, 129] width 44 height 44
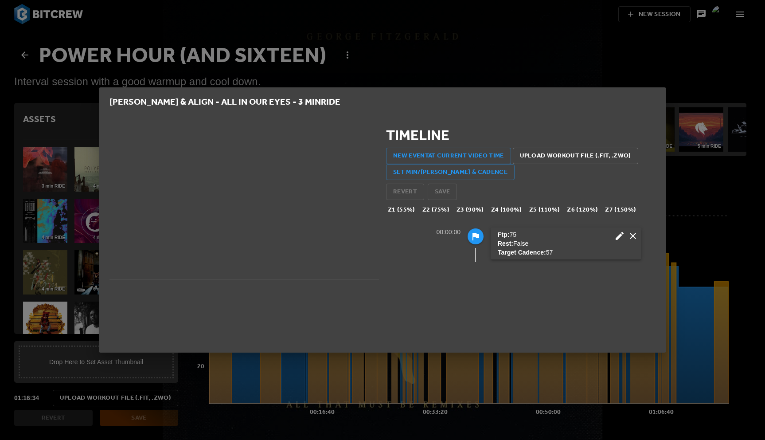
scroll to position [44, 269]
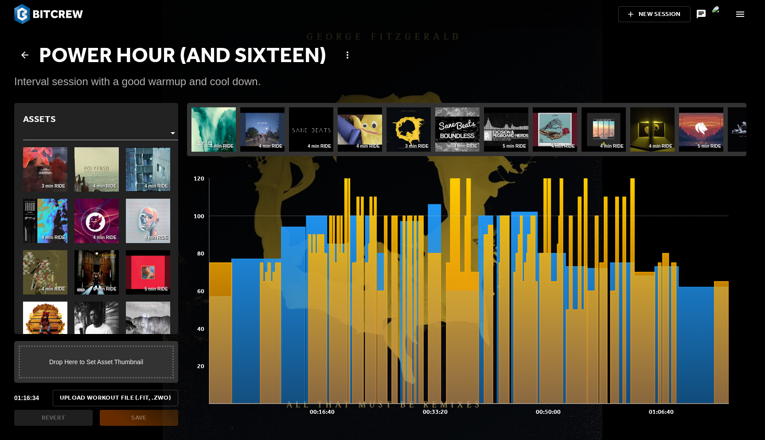
click at [207, 82] on div "Interval session with a good warmup and cool down." at bounding box center [382, 81] width 736 height 14
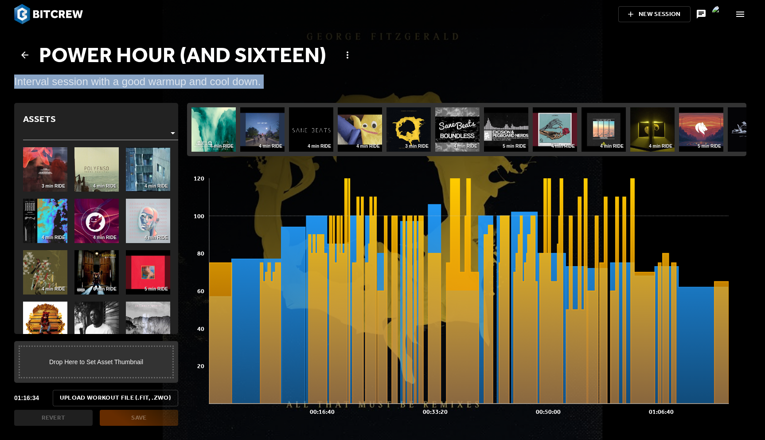
click at [207, 82] on div "Interval session with a good warmup and cool down." at bounding box center [382, 81] width 736 height 14
click at [171, 85] on div "Interval session with a good warmup and cool down." at bounding box center [382, 81] width 736 height 14
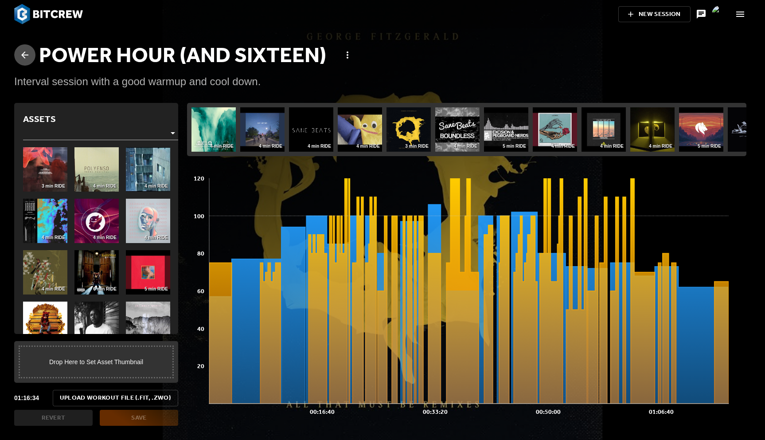
click at [23, 55] on icon at bounding box center [24, 54] width 7 height 7
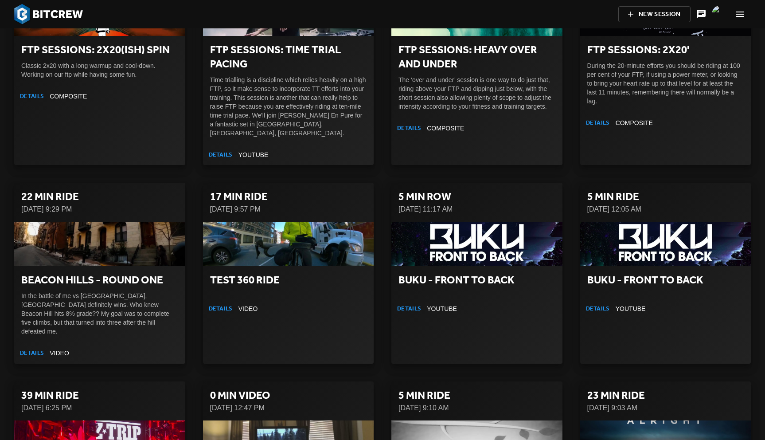
scroll to position [4962, 0]
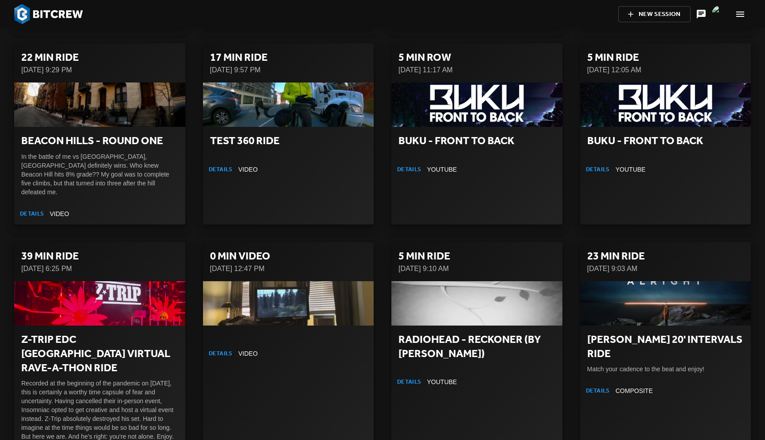
click at [42, 13] on img at bounding box center [48, 14] width 69 height 20
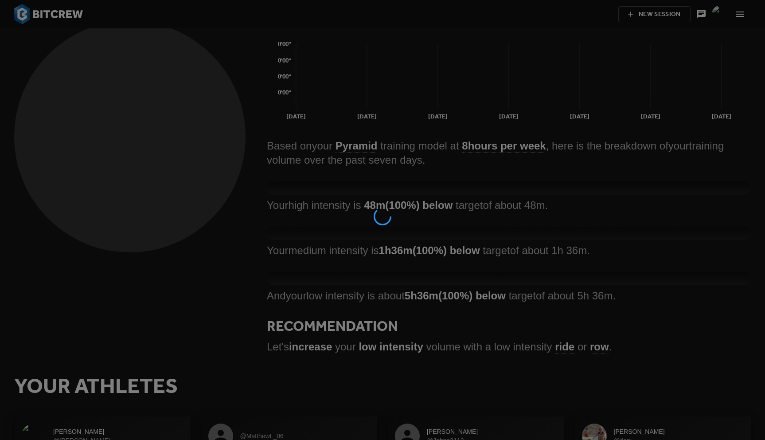
scroll to position [0, 0]
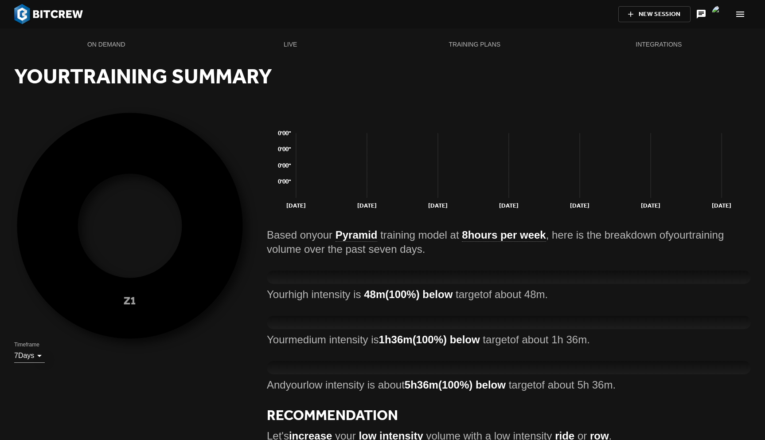
click at [111, 41] on span "On Demand" at bounding box center [106, 44] width 174 height 11
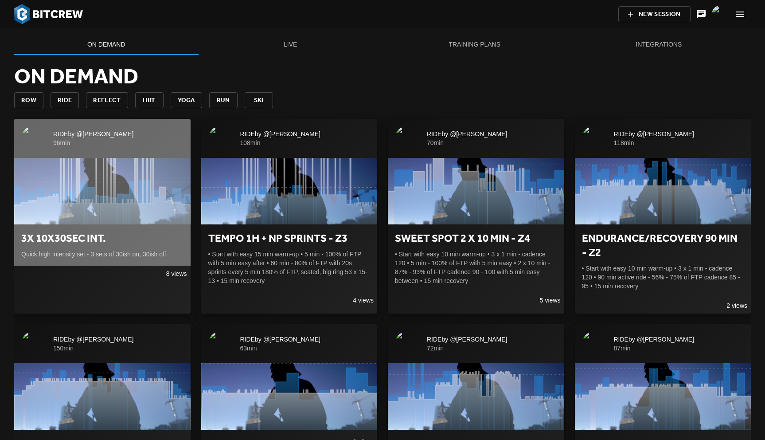
click at [103, 192] on icon "button" at bounding box center [102, 191] width 176 height 66
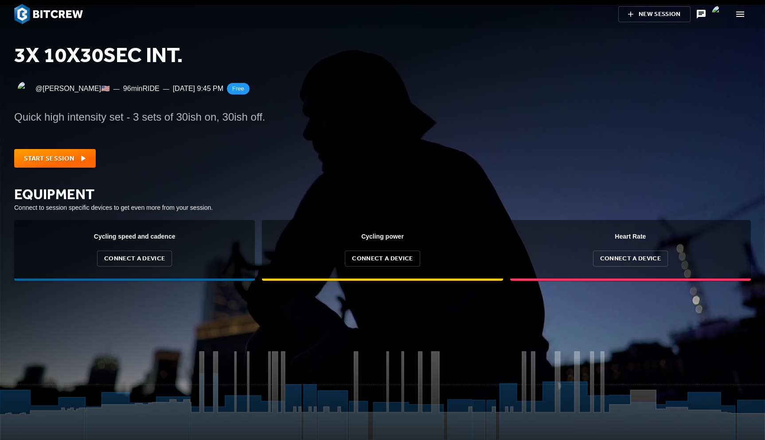
click at [33, 158] on span "Start Session" at bounding box center [55, 158] width 62 height 12
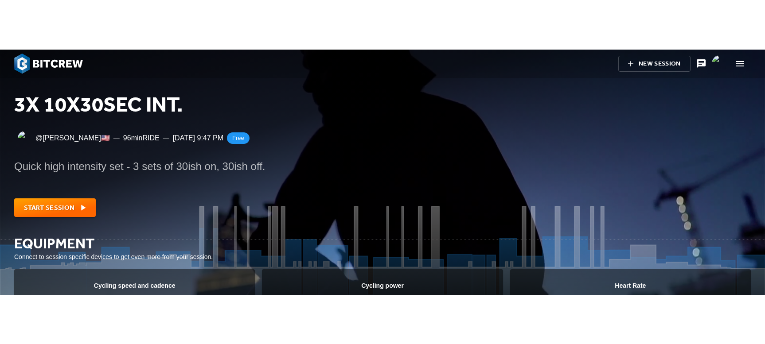
scroll to position [89, 765]
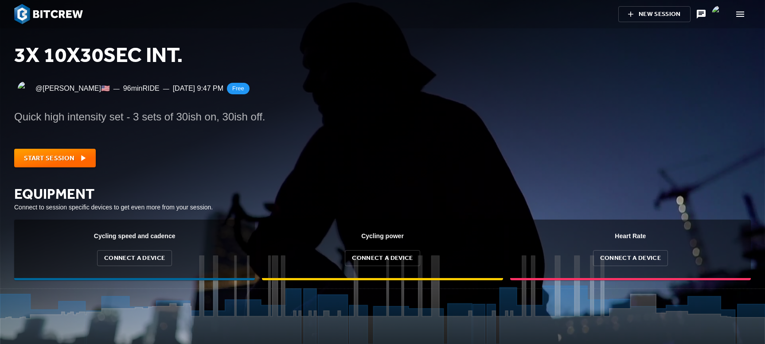
click at [736, 13] on icon "button" at bounding box center [740, 14] width 11 height 11
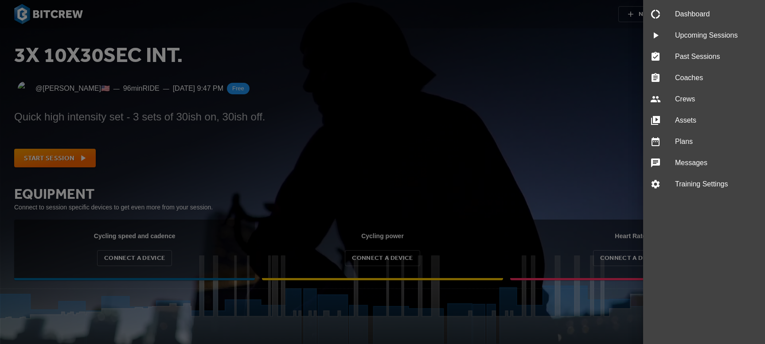
click at [681, 120] on span "Assets" at bounding box center [716, 120] width 83 height 11
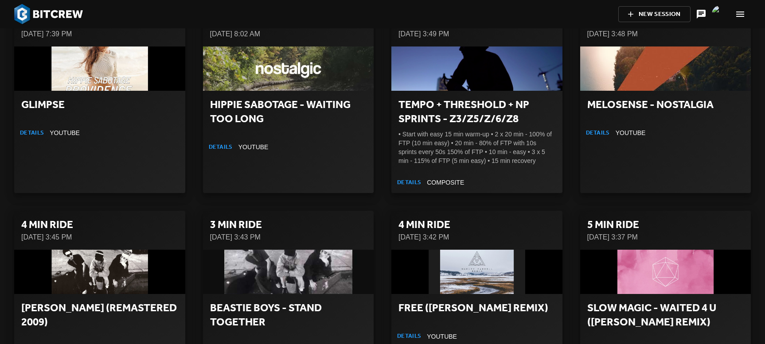
scroll to position [2076, 0]
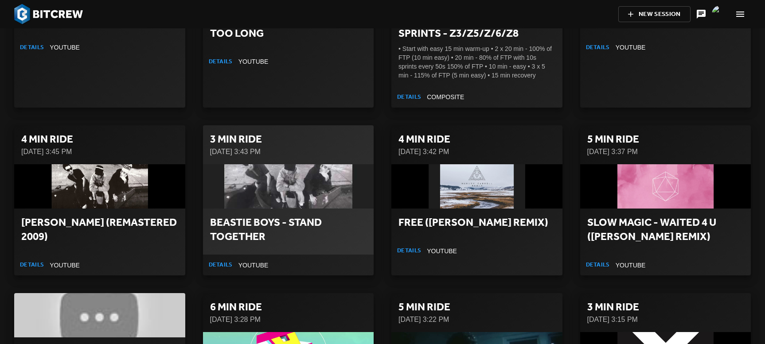
click at [308, 179] on div "button" at bounding box center [288, 186] width 171 height 44
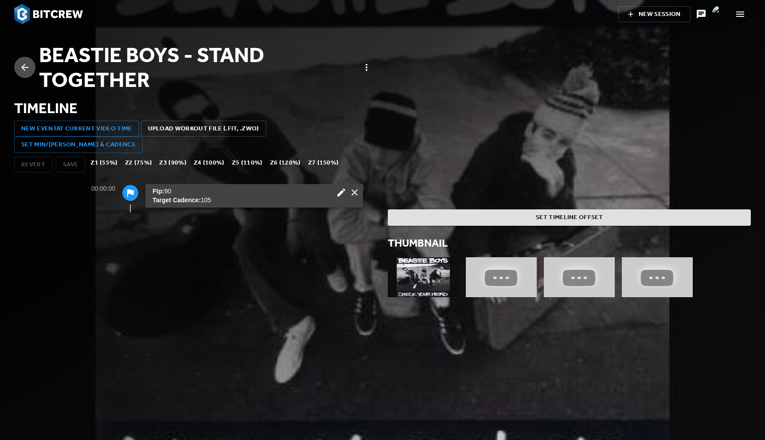
click at [27, 63] on icon at bounding box center [24, 67] width 11 height 11
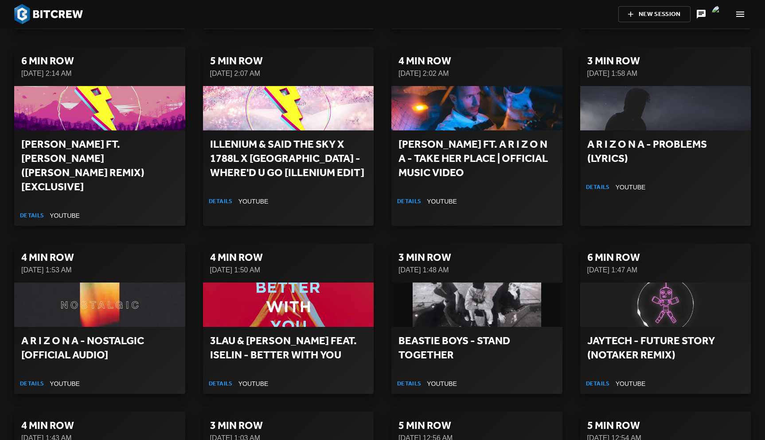
scroll to position [11940, 0]
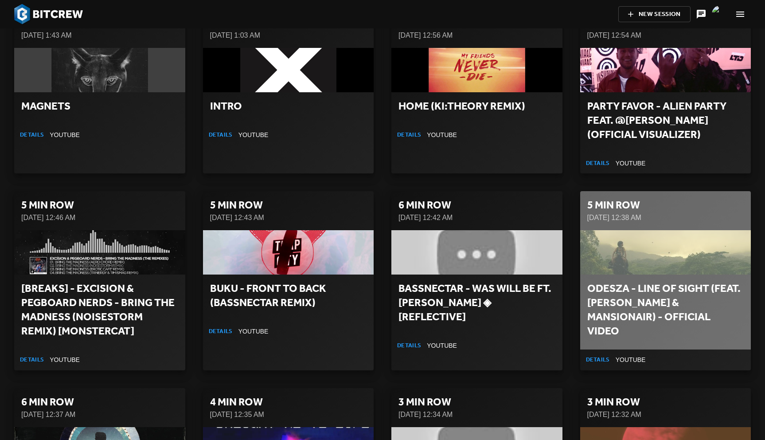
click at [649, 281] on h2 "ODESZA - Line Of Sight (feat. [PERSON_NAME] & Mansionair) - Official Video" at bounding box center [665, 309] width 157 height 57
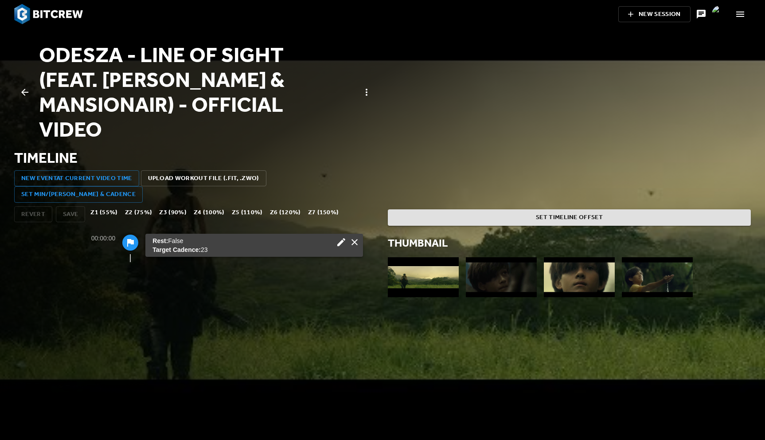
click at [295, 271] on div "00:00:00 Rest : False Target Cadence : 23" at bounding box center [195, 288] width 363 height 133
click at [27, 86] on link at bounding box center [24, 92] width 21 height 21
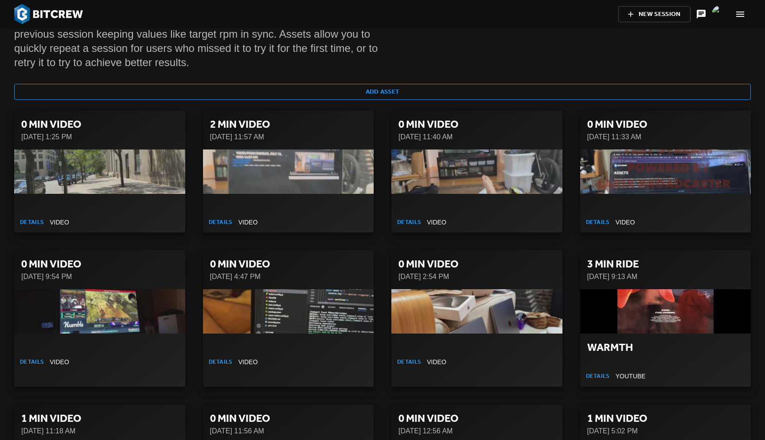
scroll to position [15, 0]
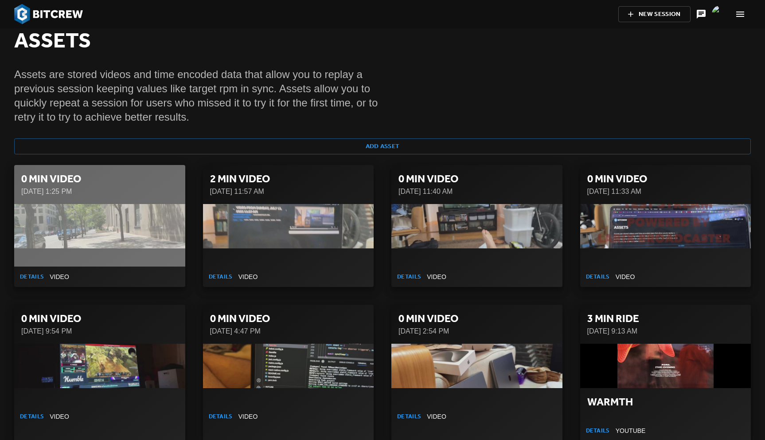
click at [123, 230] on div "button" at bounding box center [99, 226] width 171 height 44
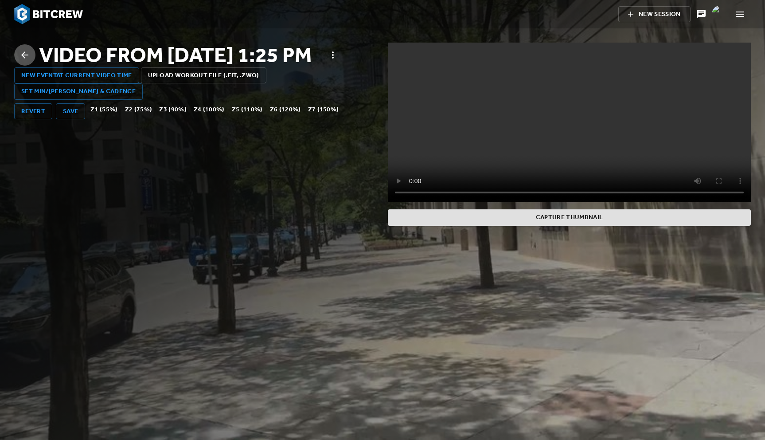
click at [24, 58] on icon at bounding box center [24, 54] width 7 height 7
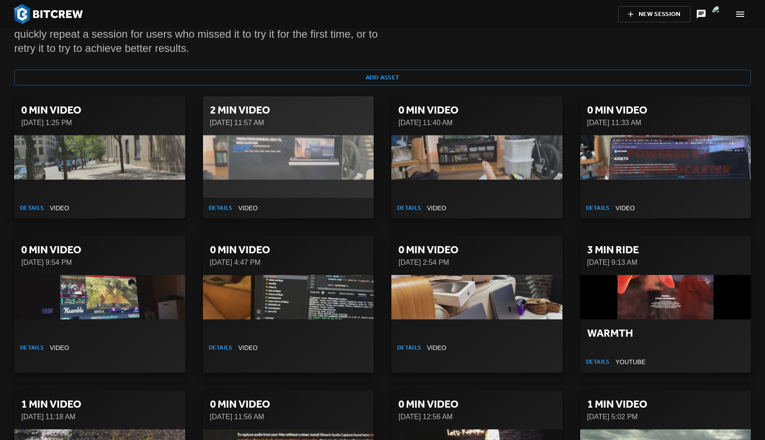
scroll to position [81, 0]
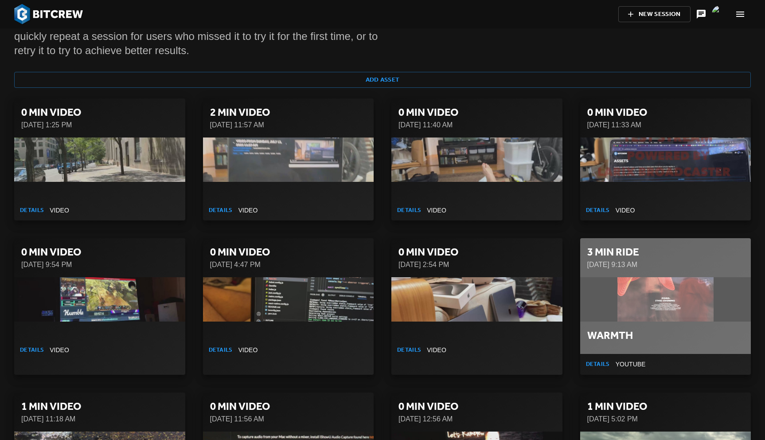
click at [627, 300] on div "button" at bounding box center [665, 299] width 171 height 44
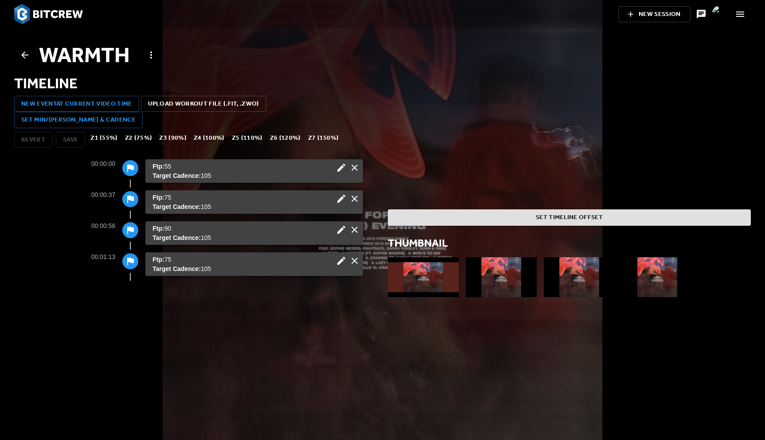
click at [152, 58] on icon "button" at bounding box center [151, 55] width 11 height 11
click at [215, 48] on div at bounding box center [382, 220] width 765 height 440
click at [27, 54] on icon at bounding box center [24, 55] width 11 height 11
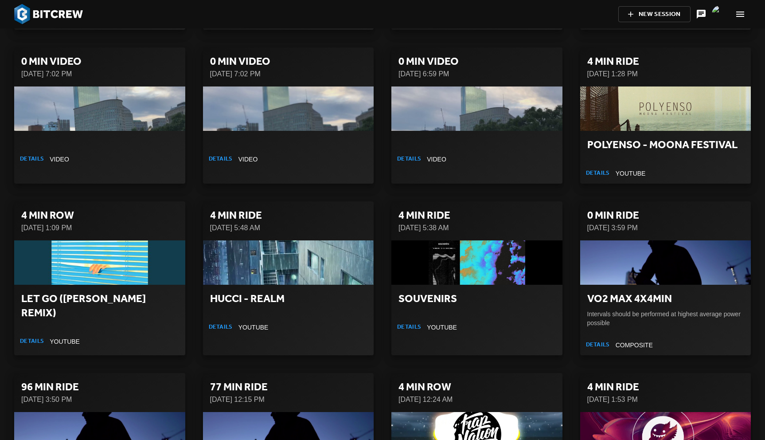
scroll to position [639, 0]
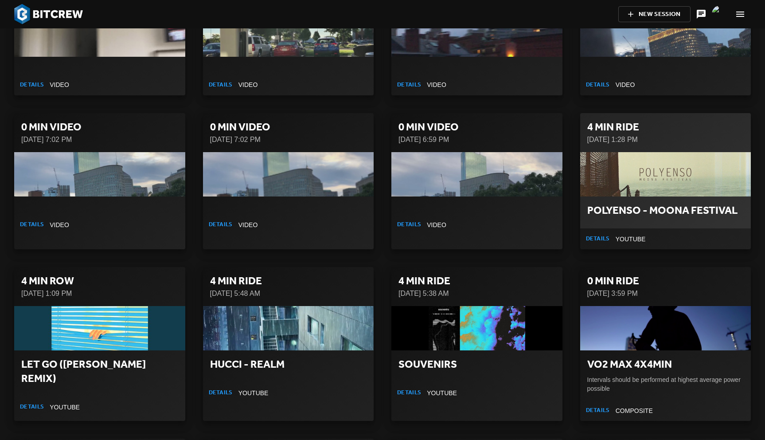
click at [644, 189] on div "button" at bounding box center [665, 174] width 171 height 44
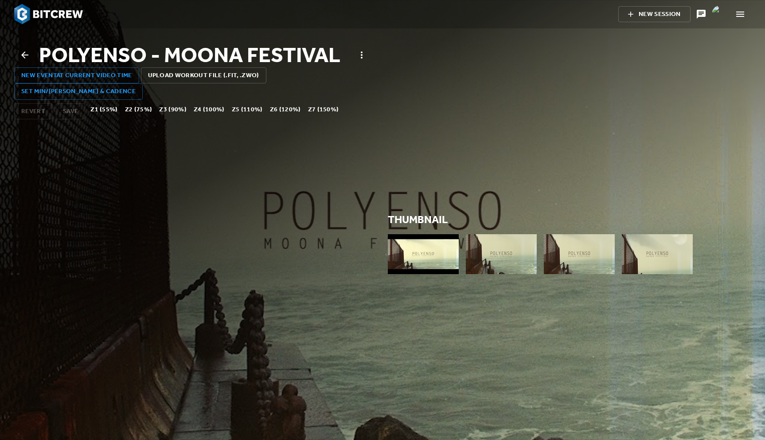
click at [328, 205] on div at bounding box center [195, 185] width 363 height 133
click at [24, 55] on icon at bounding box center [24, 54] width 7 height 7
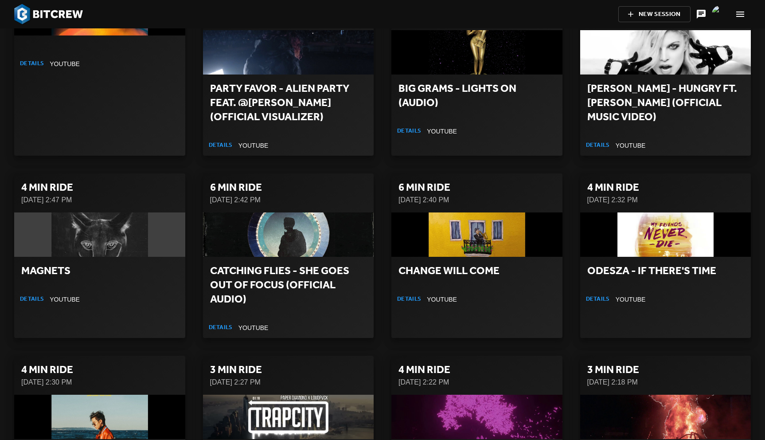
scroll to position [2718, 0]
